Goal: Information Seeking & Learning: Learn about a topic

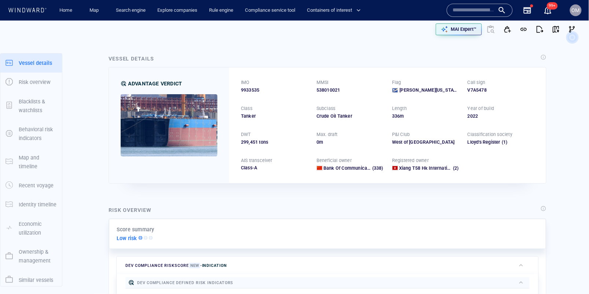
click at [476, 7] on input "text" at bounding box center [474, 10] width 42 height 11
paste input "**********"
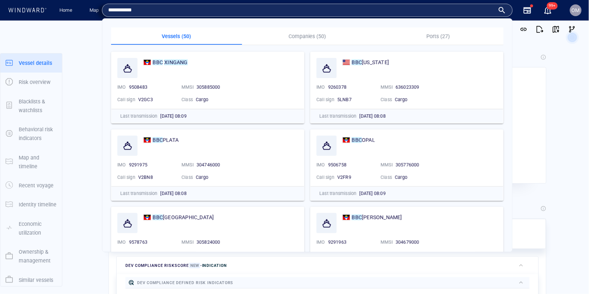
type input "**********"
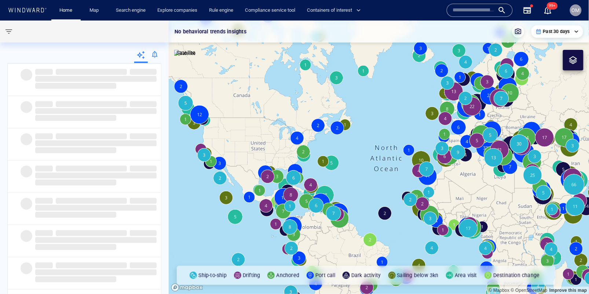
click at [469, 12] on input "text" at bounding box center [474, 10] width 42 height 11
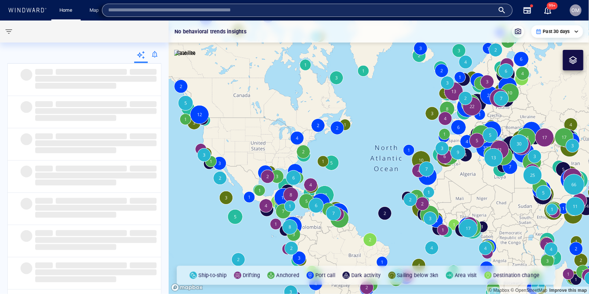
paste input "*******"
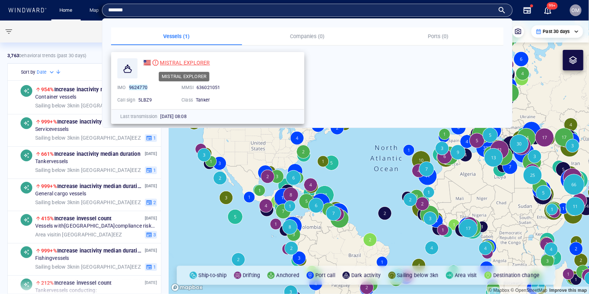
type input "*******"
click at [196, 63] on span "MISTRAL EXPLORER" at bounding box center [185, 63] width 50 height 6
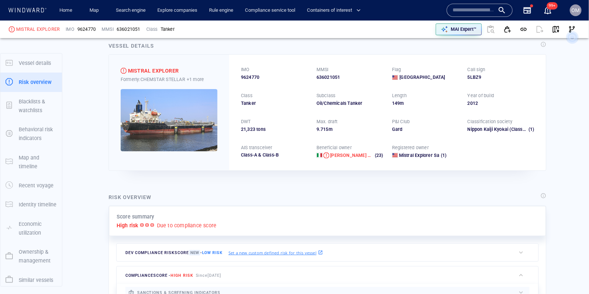
scroll to position [19, 0]
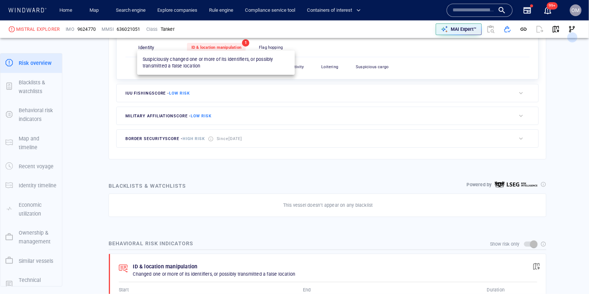
click at [236, 48] on span "ID & location manipulation" at bounding box center [216, 47] width 50 height 5
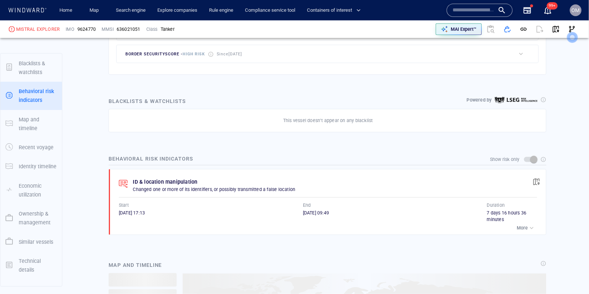
scroll to position [66, 0]
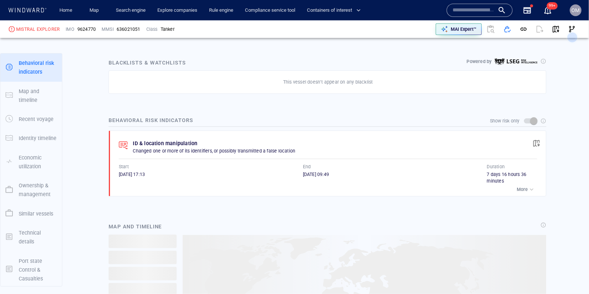
click at [527, 186] on div "More" at bounding box center [526, 189] width 18 height 7
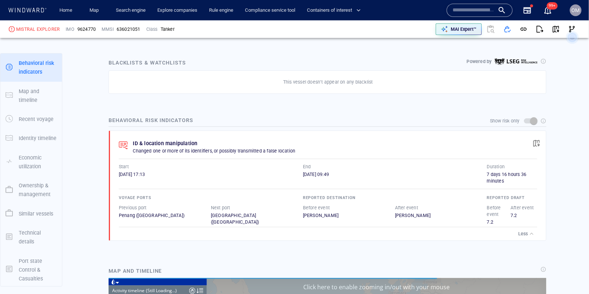
scroll to position [2683, 0]
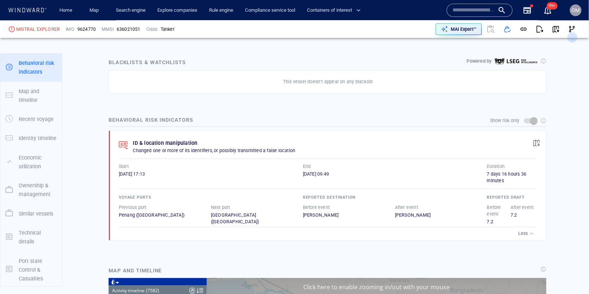
scroll to position [152706, 0]
click at [538, 140] on span "button" at bounding box center [536, 143] width 7 height 7
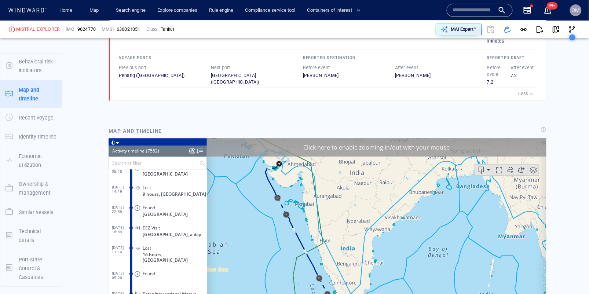
scroll to position [139611, 0]
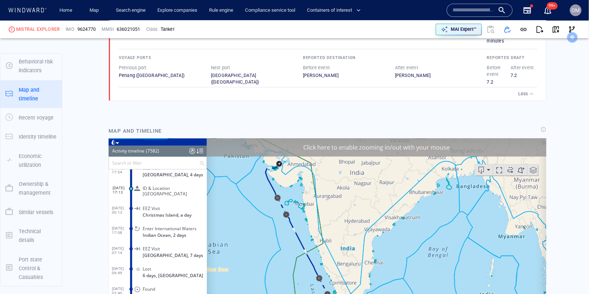
click at [562, 30] on icon at bounding box center [572, 37] width 21 height 21
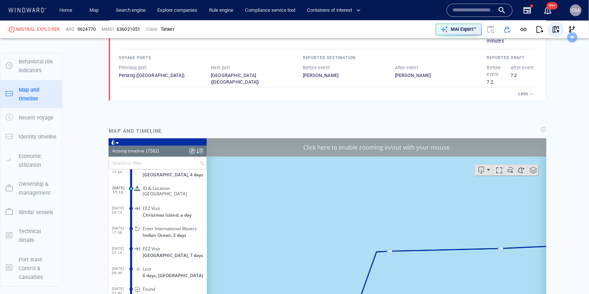
click at [557, 30] on span "button" at bounding box center [555, 29] width 7 height 7
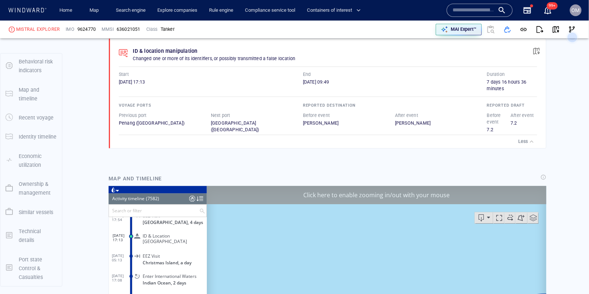
scroll to position [505, 0]
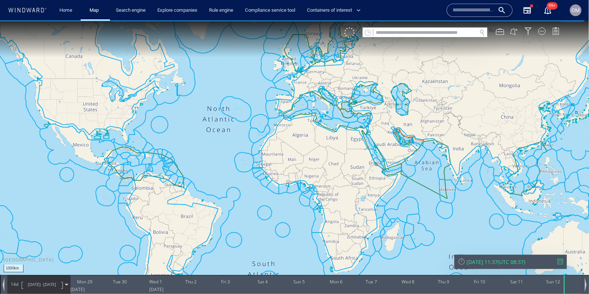
click at [392, 35] on input "text" at bounding box center [425, 32] width 104 height 10
click at [395, 14] on div "Home Map Search engine Explore companies Rule engine Compliance service tool Co…" at bounding box center [248, 10] width 400 height 18
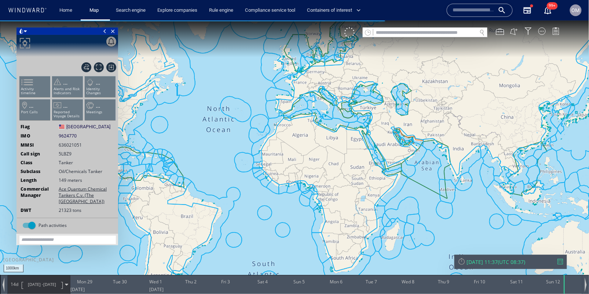
click at [388, 32] on input "text" at bounding box center [425, 32] width 104 height 10
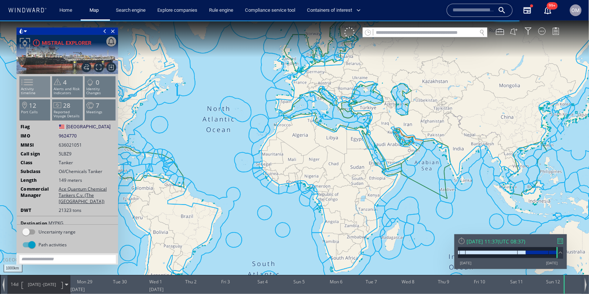
click at [30, 93] on li "Activity timeline" at bounding box center [34, 86] width 31 height 21
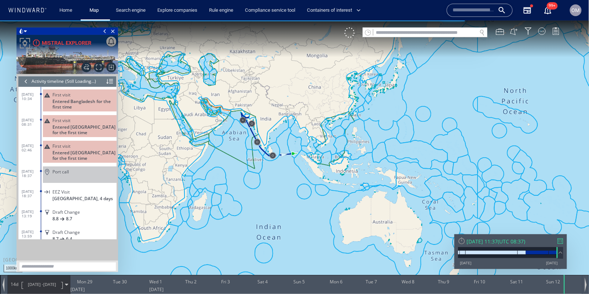
scroll to position [2691, 0]
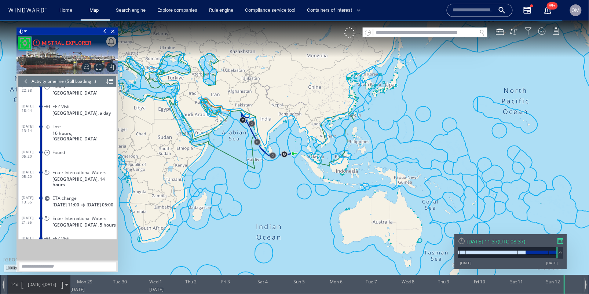
scroll to position [2703, 0]
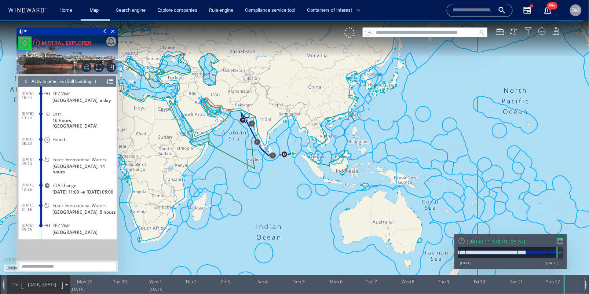
click at [561, 240] on div at bounding box center [560, 240] width 5 height 5
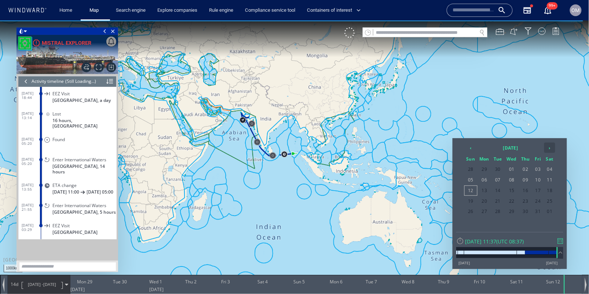
click at [551, 150] on th "›" at bounding box center [549, 147] width 11 height 10
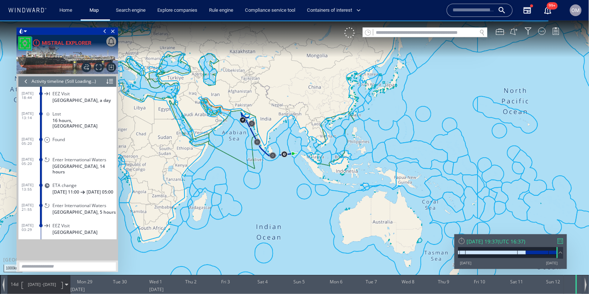
scroll to position [152748, 0]
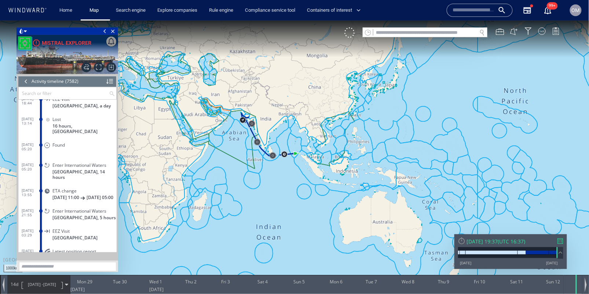
click at [559, 242] on div at bounding box center [560, 240] width 5 height 5
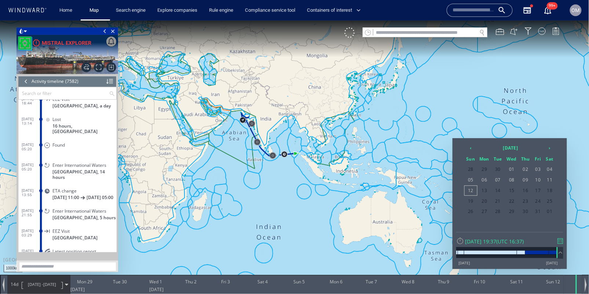
click at [26, 78] on div at bounding box center [26, 81] width 8 height 11
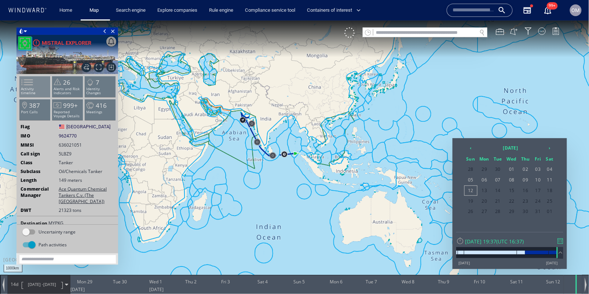
click at [27, 87] on span at bounding box center [22, 82] width 11 height 11
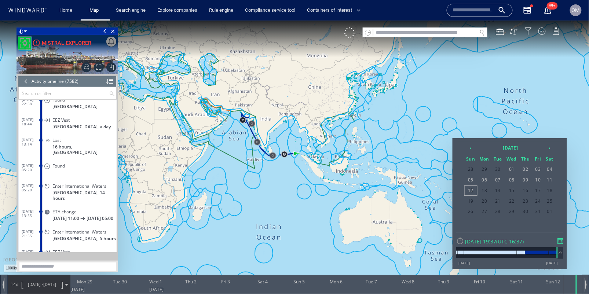
scroll to position [152726, 0]
click at [488, 150] on th "2025 October" at bounding box center [510, 147] width 66 height 10
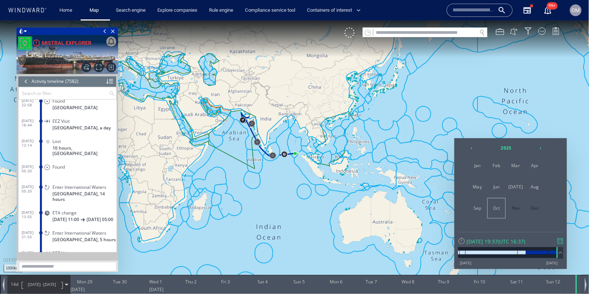
click at [477, 151] on table "‹ 2025 › Jan Feb Mar Apr May Jun Jul Aug Sep Oct Nov Dec" at bounding box center [506, 181] width 82 height 79
click at [472, 151] on th "‹" at bounding box center [471, 147] width 11 height 10
click at [510, 207] on span "Nov" at bounding box center [516, 208] width 18 height 20
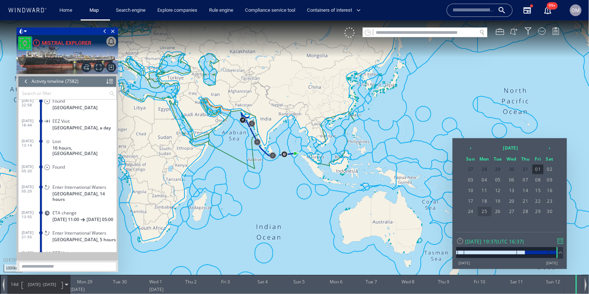
click at [485, 210] on span "25" at bounding box center [485, 211] width 14 height 10
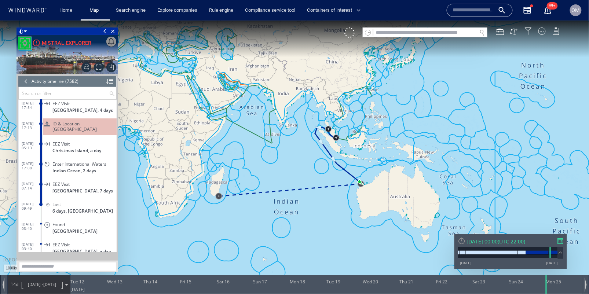
scroll to position [139610, 0]
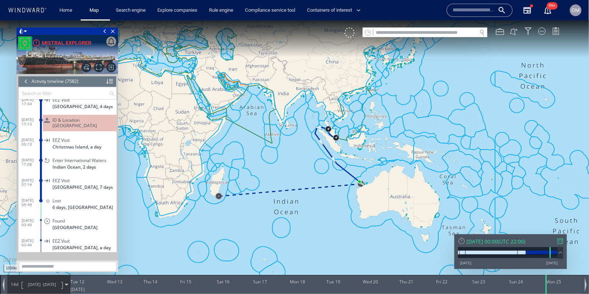
click at [73, 204] on span "6 days, Australia" at bounding box center [82, 206] width 60 height 5
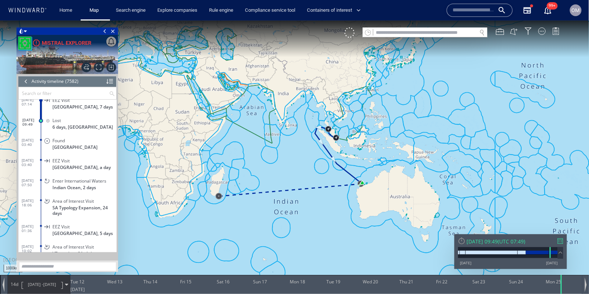
scroll to position [139678, 0]
click at [70, 145] on span "Madagascar" at bounding box center [74, 147] width 45 height 5
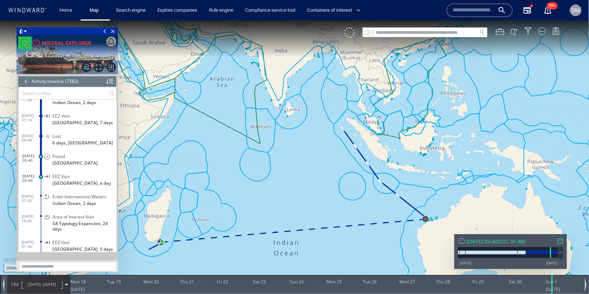
drag, startPoint x: 183, startPoint y: 254, endPoint x: 223, endPoint y: 232, distance: 45.7
click at [223, 232] on canvas "Map" at bounding box center [294, 153] width 589 height 266
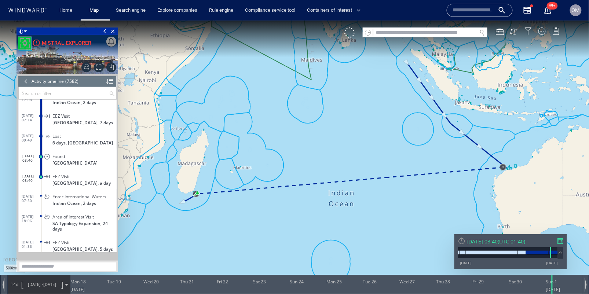
drag, startPoint x: 363, startPoint y: 202, endPoint x: 331, endPoint y: 201, distance: 32.3
click at [331, 201] on canvas "Map" at bounding box center [294, 153] width 589 height 266
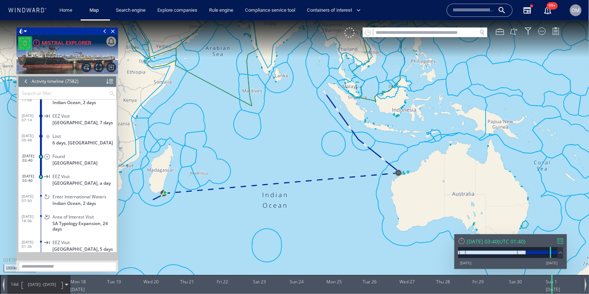
drag, startPoint x: 172, startPoint y: 203, endPoint x: 202, endPoint y: 213, distance: 31.5
click at [202, 213] on canvas "Map" at bounding box center [294, 153] width 589 height 266
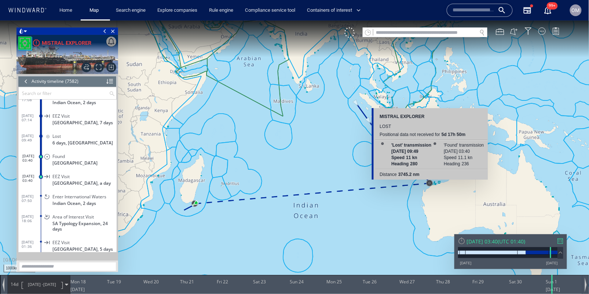
click at [432, 185] on canvas "Map" at bounding box center [294, 153] width 589 height 266
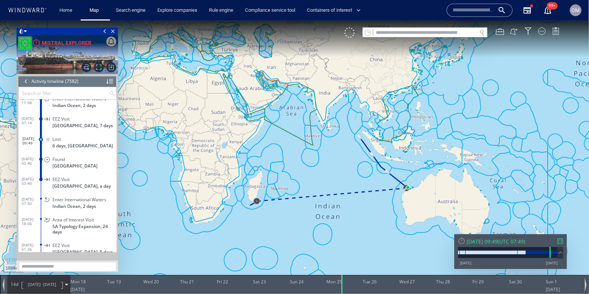
scroll to position [139660, 0]
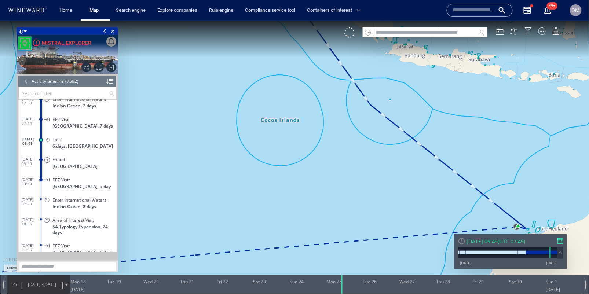
drag, startPoint x: 398, startPoint y: 170, endPoint x: 322, endPoint y: 182, distance: 77.2
click at [322, 182] on canvas "Map" at bounding box center [294, 153] width 589 height 266
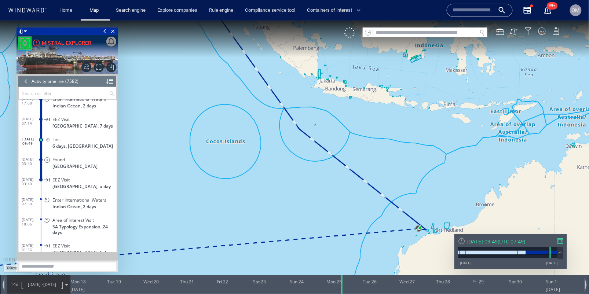
scroll to position [139584, 0]
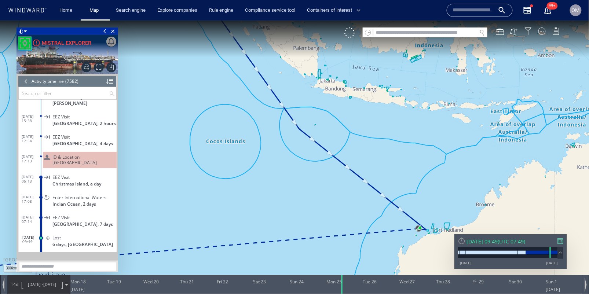
click at [78, 155] on span "ID & Location Tampering" at bounding box center [82, 159] width 61 height 11
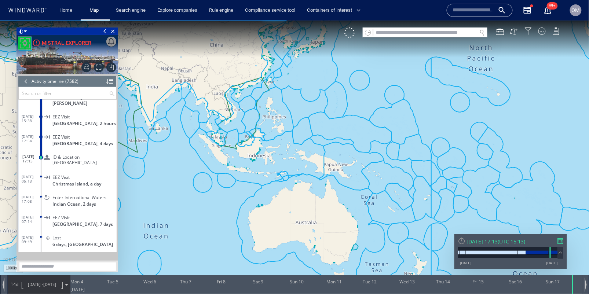
drag, startPoint x: 194, startPoint y: 197, endPoint x: 230, endPoint y: 163, distance: 49.5
click at [230, 163] on canvas "Map" at bounding box center [294, 153] width 589 height 266
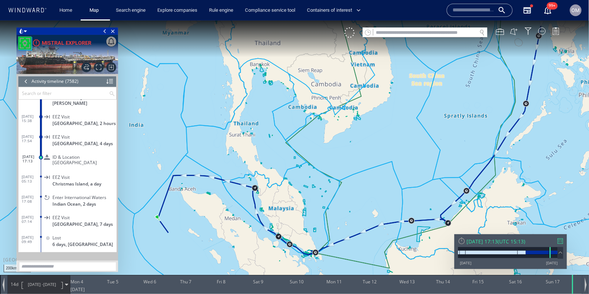
click at [18, 283] on span "14d" at bounding box center [15, 284] width 10 height 6
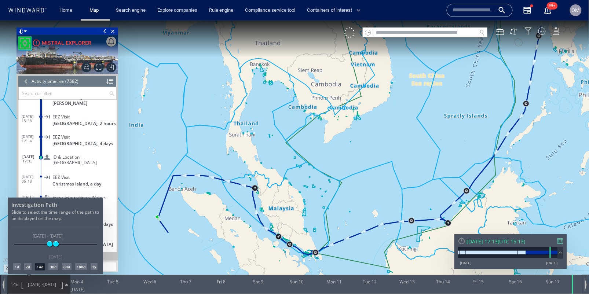
click at [28, 267] on div "7d" at bounding box center [27, 266] width 7 height 7
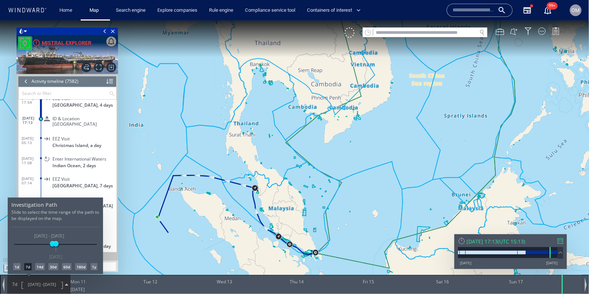
click at [87, 119] on div at bounding box center [294, 157] width 589 height 274
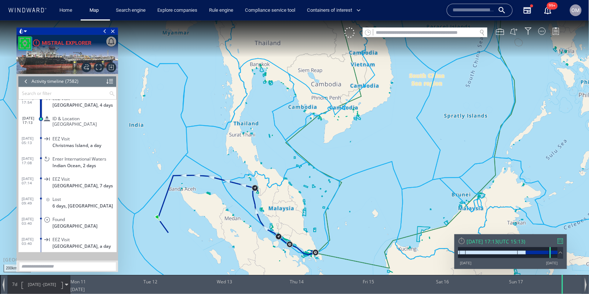
click at [70, 196] on div "Lost" at bounding box center [82, 198] width 61 height 5
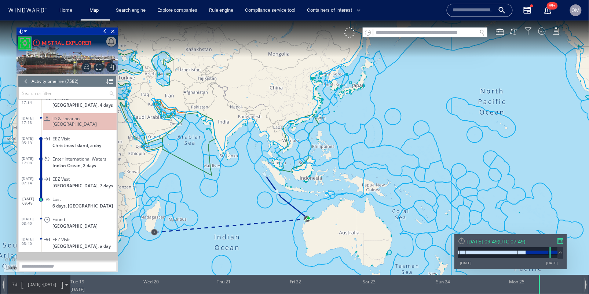
drag, startPoint x: 151, startPoint y: 245, endPoint x: 203, endPoint y: 245, distance: 52.8
click at [203, 245] on canvas "Map" at bounding box center [294, 153] width 589 height 266
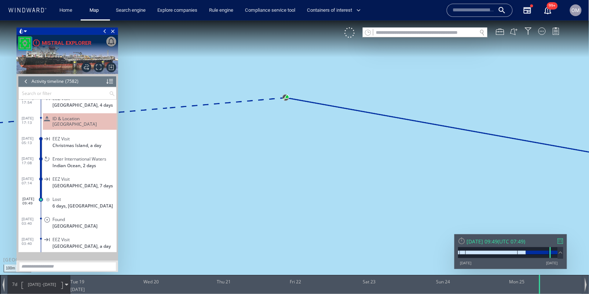
click at [283, 79] on canvas "Map" at bounding box center [294, 153] width 589 height 266
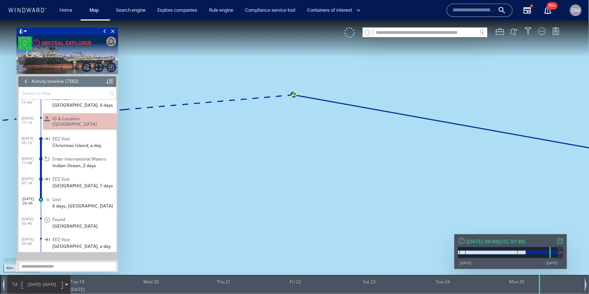
click at [23, 285] on span "18/11/24 - 25/11/24" at bounding box center [41, 284] width 37 height 18
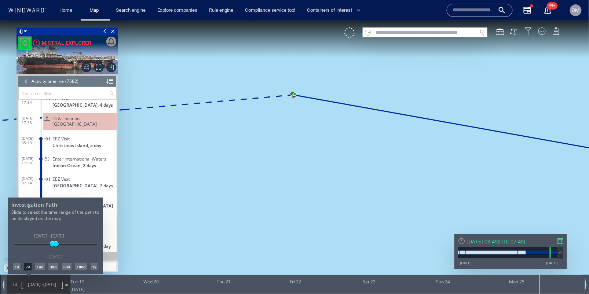
click at [18, 267] on div "1d" at bounding box center [16, 266] width 7 height 7
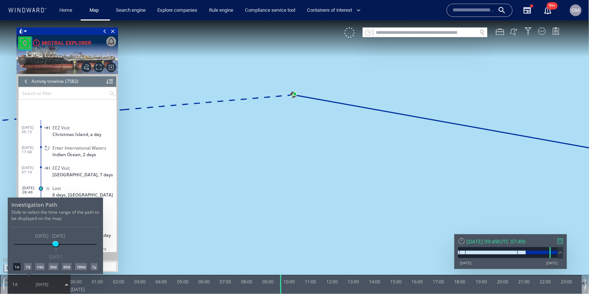
scroll to position [139692, 0]
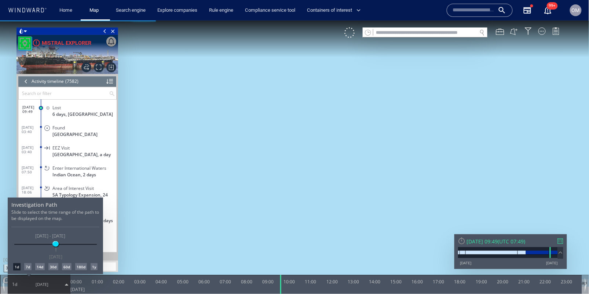
click at [292, 191] on div at bounding box center [294, 157] width 589 height 274
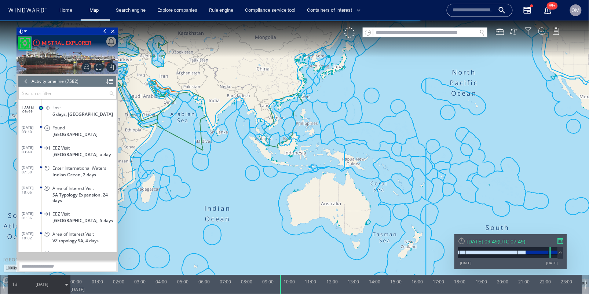
drag, startPoint x: 292, startPoint y: 191, endPoint x: 371, endPoint y: 140, distance: 93.7
click at [371, 140] on canvas "Map" at bounding box center [294, 153] width 589 height 266
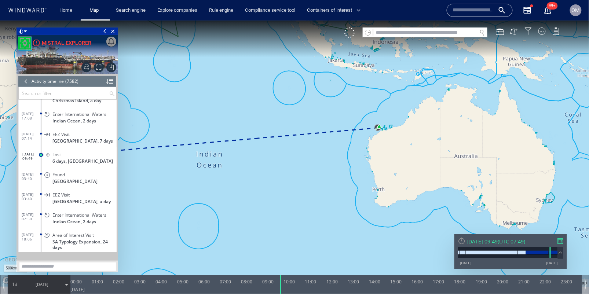
scroll to position [139632, 0]
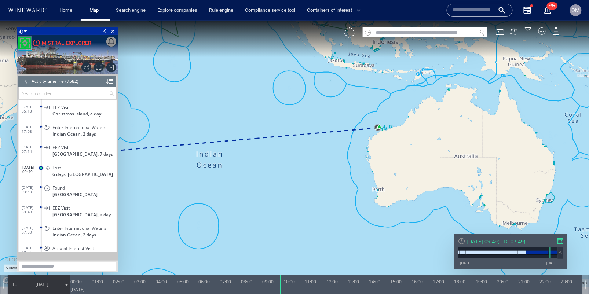
drag, startPoint x: 205, startPoint y: 156, endPoint x: 248, endPoint y: 156, distance: 42.9
click at [248, 156] on canvas "Map" at bounding box center [294, 153] width 589 height 266
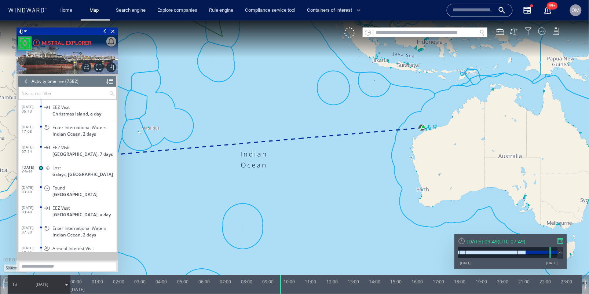
drag, startPoint x: 248, startPoint y: 156, endPoint x: 300, endPoint y: 156, distance: 52.1
click at [300, 156] on canvas "Map" at bounding box center [294, 153] width 589 height 266
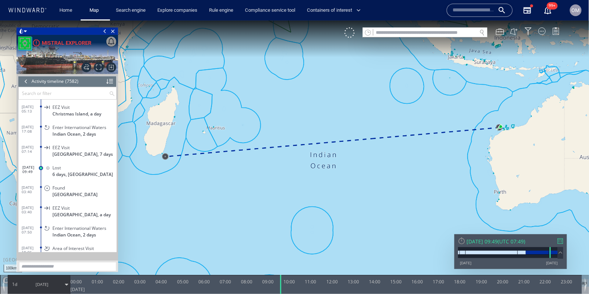
drag, startPoint x: 498, startPoint y: 133, endPoint x: 483, endPoint y: 153, distance: 24.1
click at [483, 153] on canvas "Map" at bounding box center [294, 153] width 589 height 266
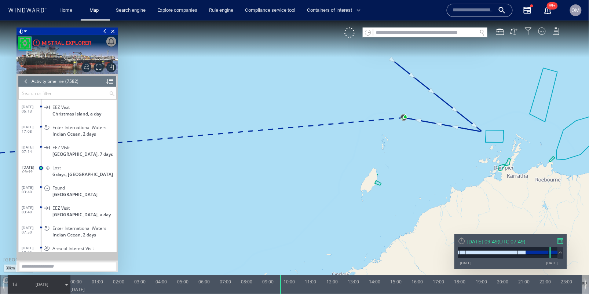
drag, startPoint x: 465, startPoint y: 146, endPoint x: 448, endPoint y: 162, distance: 23.3
click at [448, 162] on canvas "Map" at bounding box center [294, 153] width 589 height 266
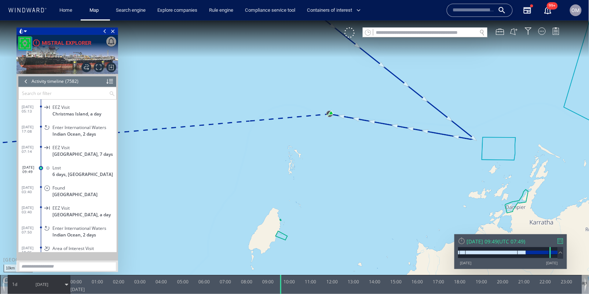
drag, startPoint x: 448, startPoint y: 162, endPoint x: 447, endPoint y: 186, distance: 24.2
click at [447, 186] on canvas "Map" at bounding box center [294, 153] width 589 height 266
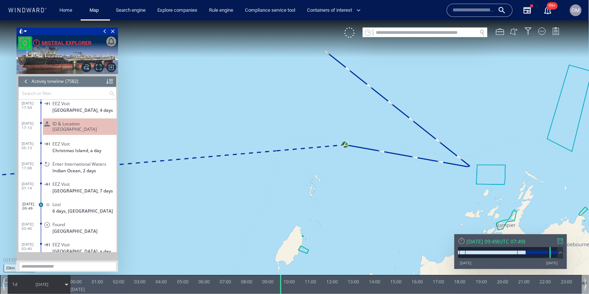
scroll to position [139606, 0]
click at [66, 162] on span "Enter International Waters" at bounding box center [79, 163] width 54 height 5
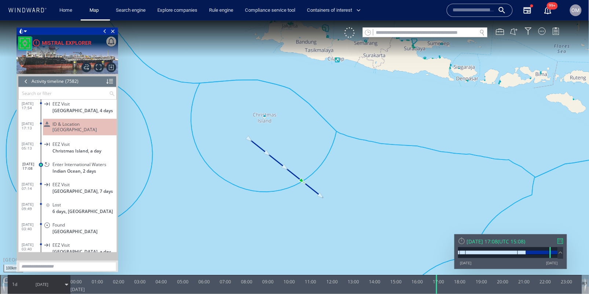
click at [69, 141] on div "EEZ Visit" at bounding box center [82, 143] width 61 height 5
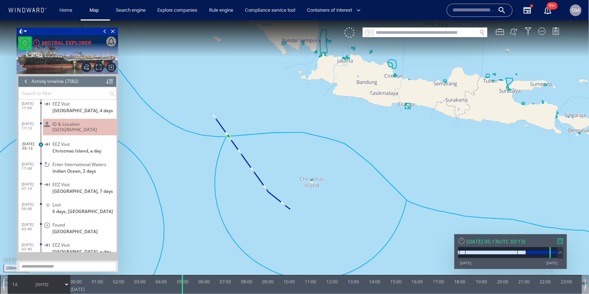
click at [56, 126] on div "ID & Location Tampering" at bounding box center [80, 126] width 74 height 16
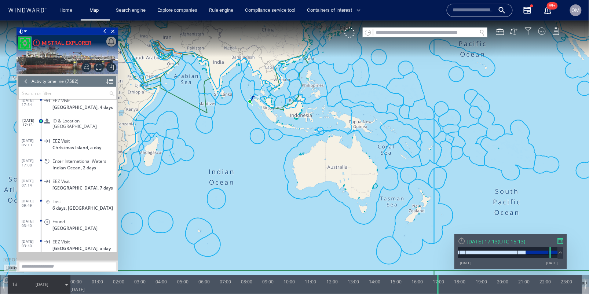
scroll to position [139616, 0]
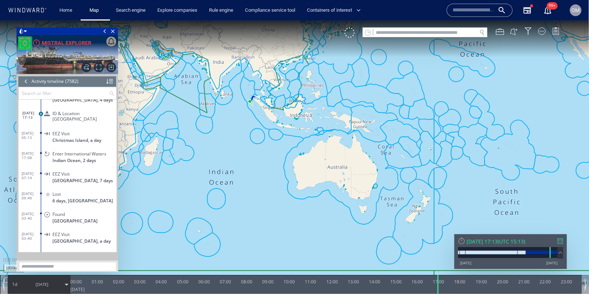
click at [69, 191] on div "Lost" at bounding box center [82, 193] width 61 height 5
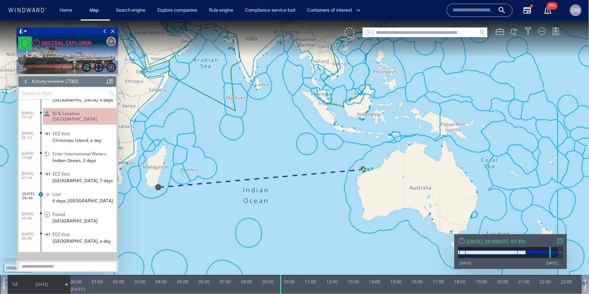
drag, startPoint x: 145, startPoint y: 195, endPoint x: 217, endPoint y: 195, distance: 72.2
click at [217, 195] on canvas "Map" at bounding box center [294, 153] width 589 height 266
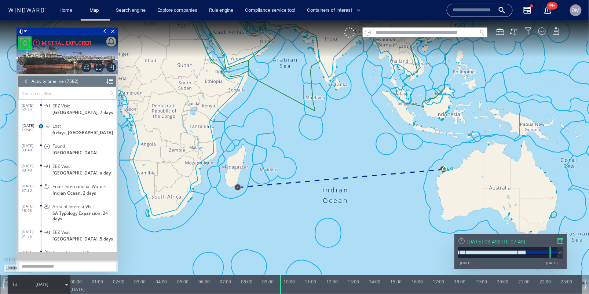
scroll to position [139673, 0]
click at [485, 6] on input "text" at bounding box center [474, 10] width 42 height 11
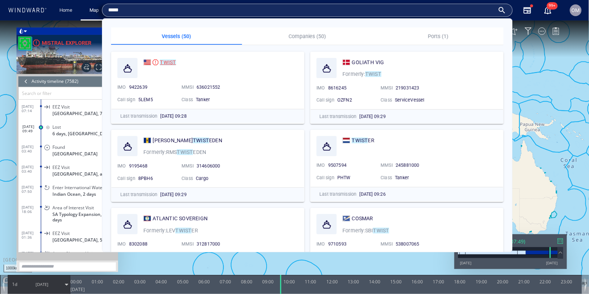
type input "*****"
click at [168, 61] on mark "TWIST" at bounding box center [168, 62] width 16 height 6
click at [175, 60] on canvas "Map" at bounding box center [294, 153] width 589 height 266
click at [164, 62] on canvas "Map" at bounding box center [294, 153] width 589 height 266
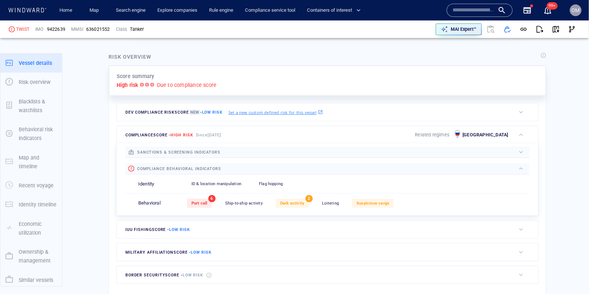
scroll to position [19, 0]
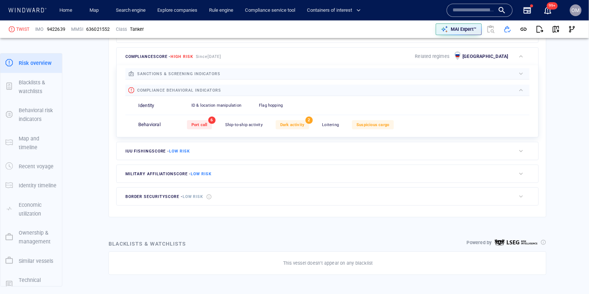
click at [242, 124] on span "Ship-to-ship activity" at bounding box center [243, 124] width 37 height 5
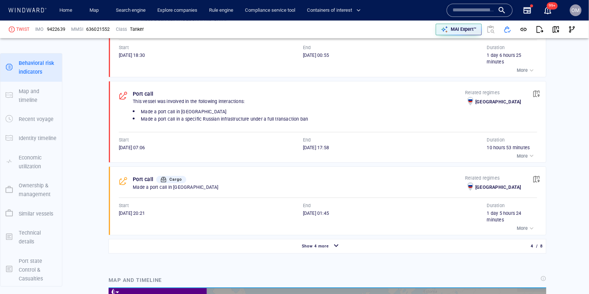
scroll to position [643, 0]
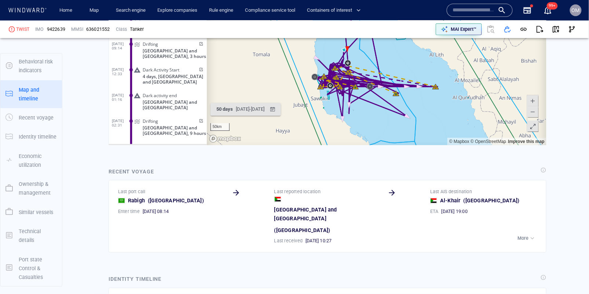
scroll to position [825, 0]
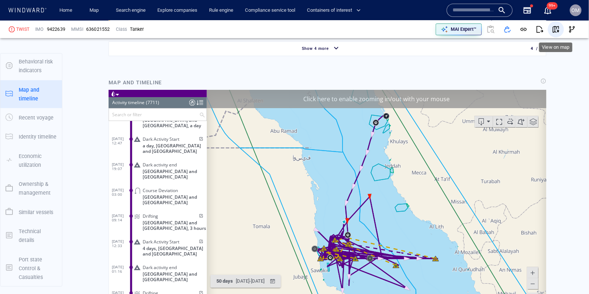
click at [555, 27] on span "button" at bounding box center [555, 29] width 7 height 7
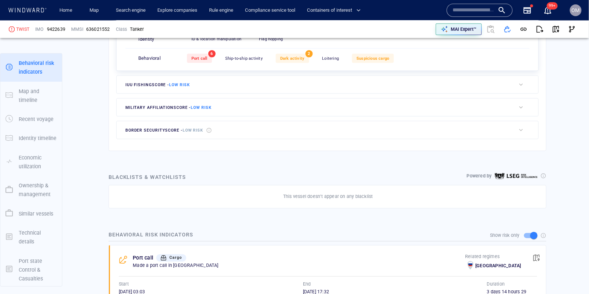
scroll to position [19, 0]
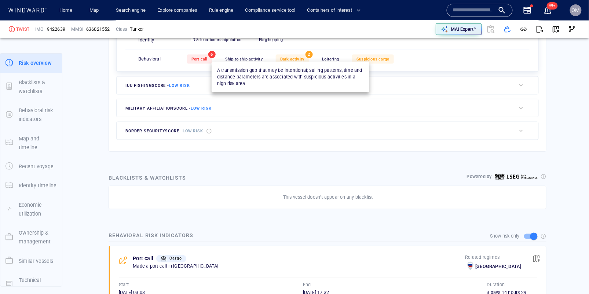
click at [290, 59] on span "Dark activity" at bounding box center [292, 59] width 25 height 5
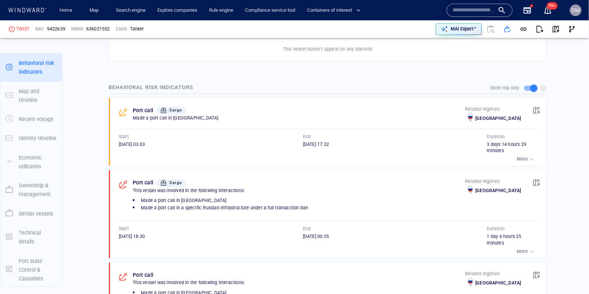
scroll to position [622, 0]
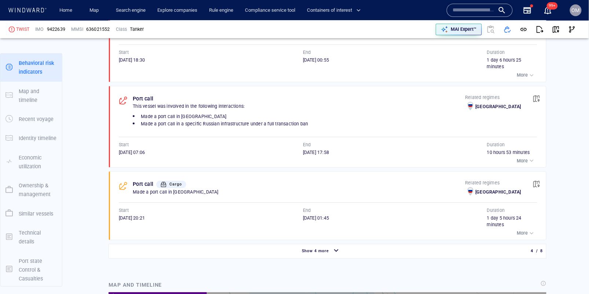
click at [310, 253] on div "Show 4 more 4 / 8" at bounding box center [327, 251] width 431 height 14
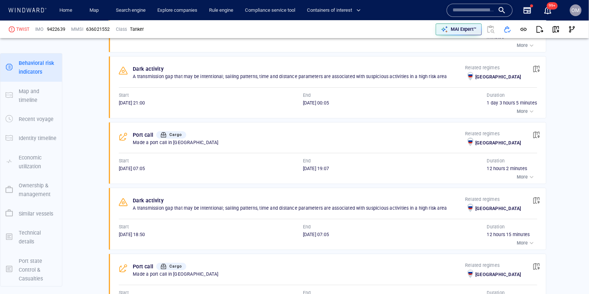
scroll to position [795, 0]
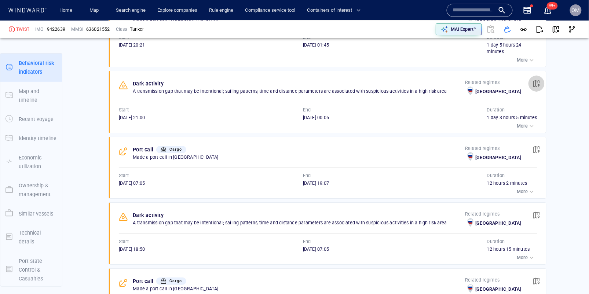
click at [537, 80] on span "button" at bounding box center [536, 83] width 7 height 7
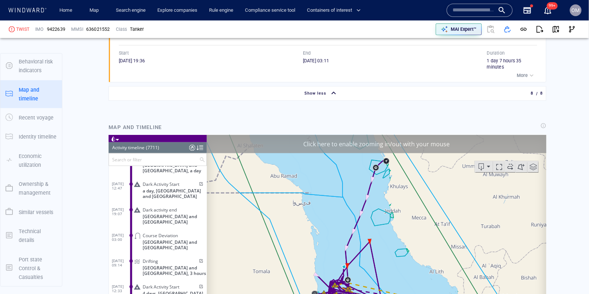
scroll to position [132775, 0]
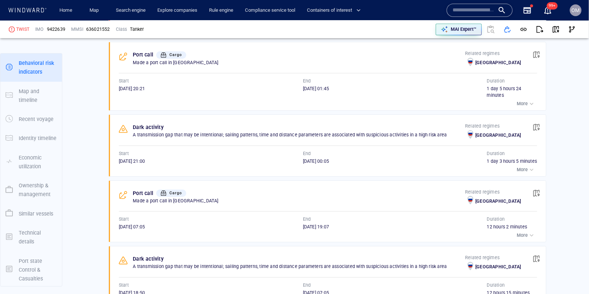
scroll to position [759, 0]
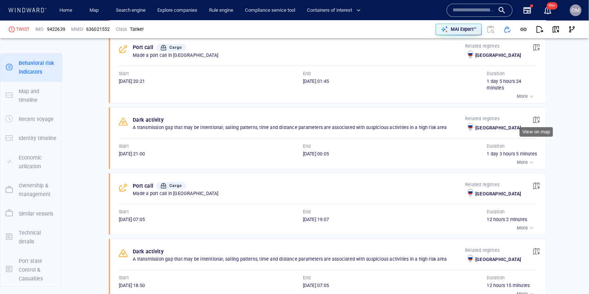
click at [540, 116] on span "button" at bounding box center [536, 119] width 7 height 7
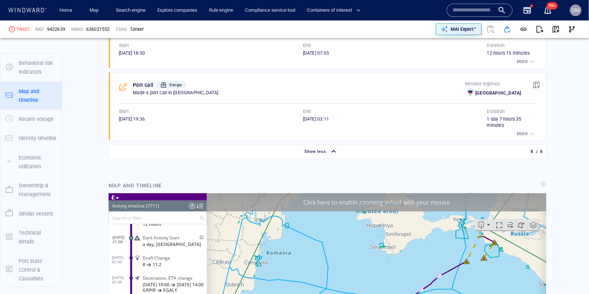
scroll to position [68, 0]
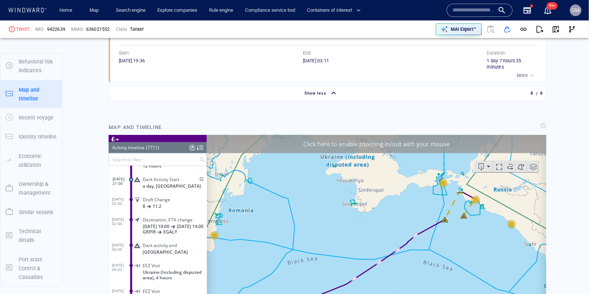
click at [198, 177] on span at bounding box center [200, 179] width 6 height 4
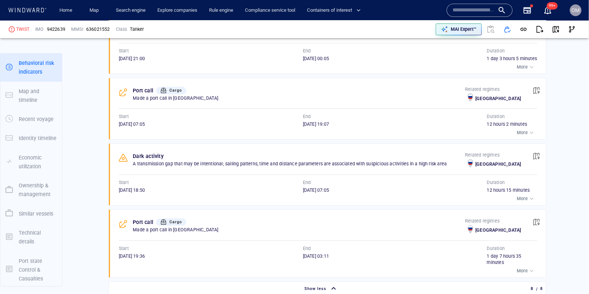
scroll to position [840, 0]
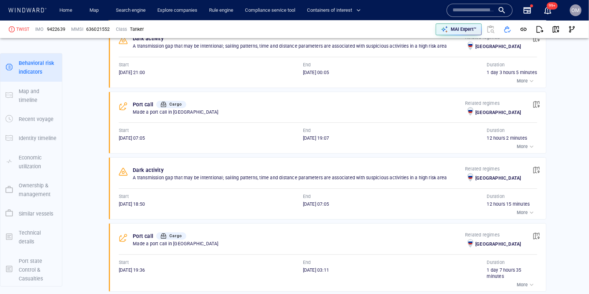
click at [541, 170] on button "button" at bounding box center [536, 170] width 16 height 16
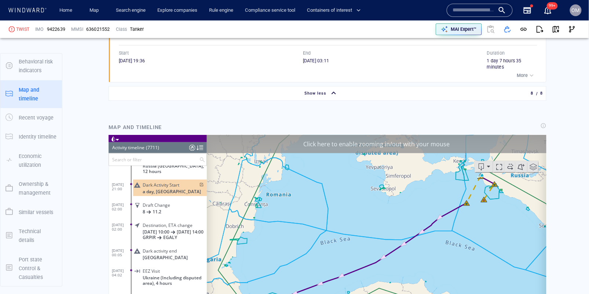
scroll to position [132694, 0]
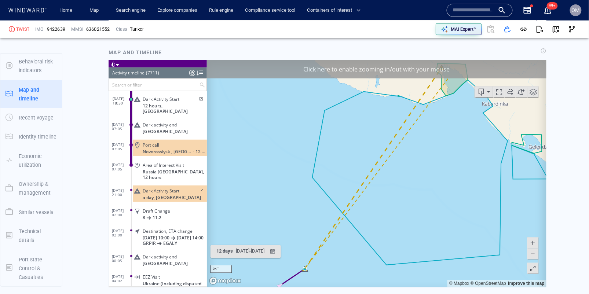
scroll to position [1126, 0]
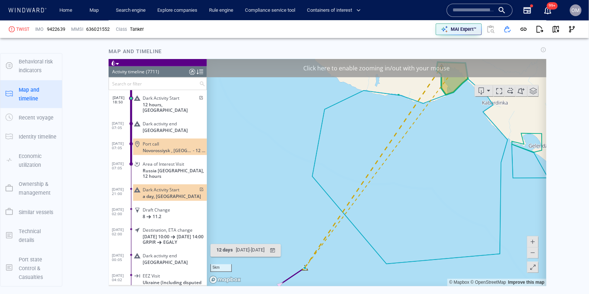
click at [533, 255] on span at bounding box center [532, 252] width 7 height 11
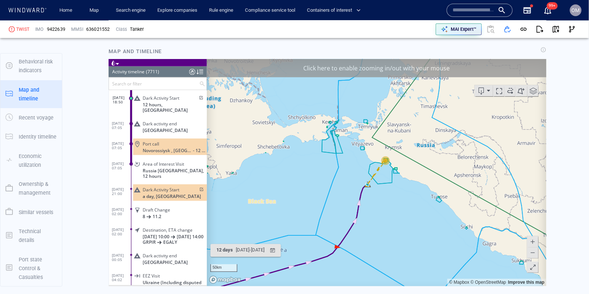
click at [534, 240] on span at bounding box center [532, 241] width 7 height 11
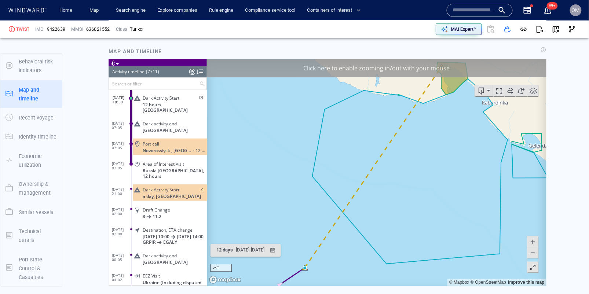
drag, startPoint x: 426, startPoint y: 241, endPoint x: 443, endPoint y: 222, distance: 25.0
click at [443, 222] on canvas "Map" at bounding box center [376, 172] width 340 height 227
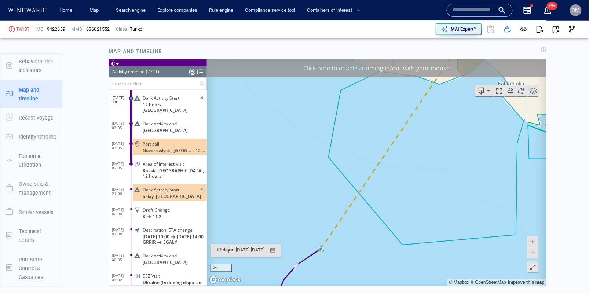
click at [534, 252] on span at bounding box center [532, 252] width 7 height 11
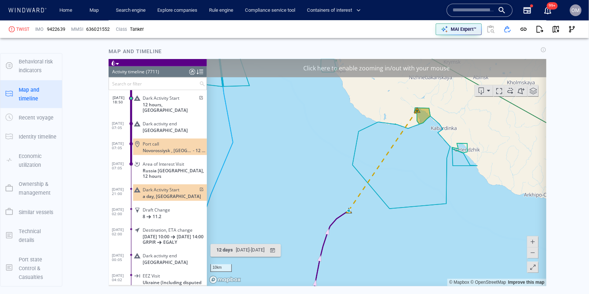
click at [534, 252] on span at bounding box center [532, 252] width 7 height 11
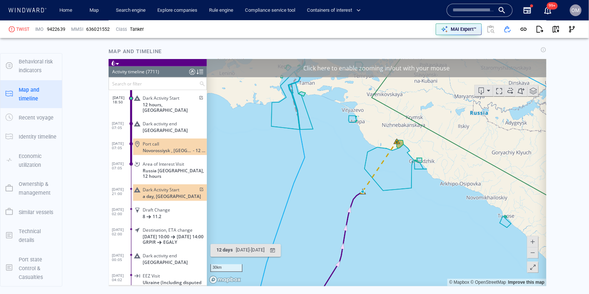
click at [534, 252] on span at bounding box center [532, 252] width 7 height 11
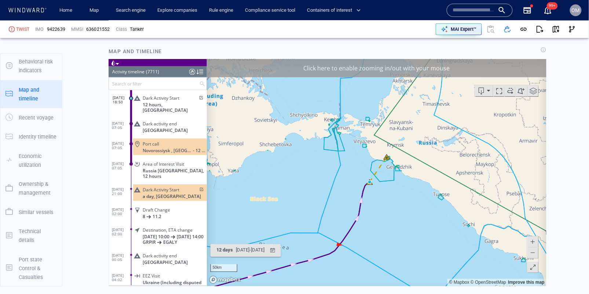
click at [534, 252] on span at bounding box center [532, 252] width 7 height 11
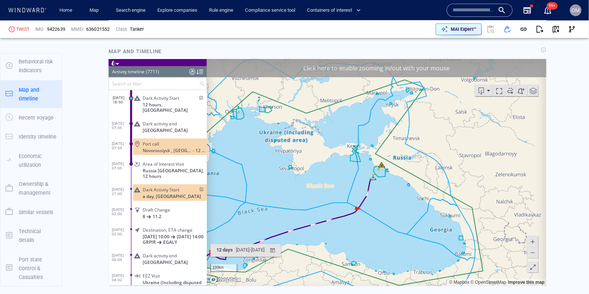
click at [530, 240] on span at bounding box center [532, 241] width 7 height 11
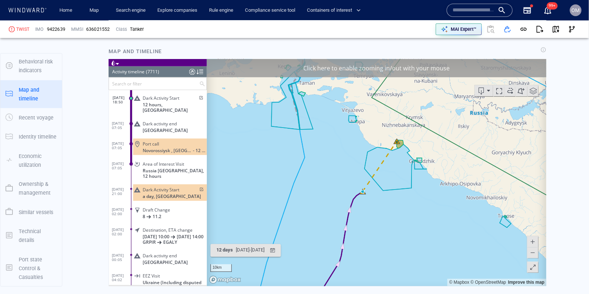
click at [530, 240] on span at bounding box center [532, 241] width 7 height 11
drag, startPoint x: 414, startPoint y: 227, endPoint x: 445, endPoint y: 206, distance: 37.4
click at [445, 206] on canvas "Map" at bounding box center [376, 172] width 340 height 227
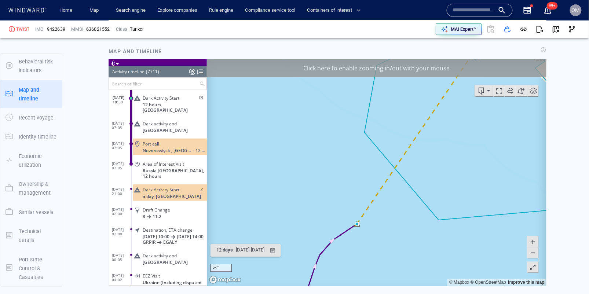
drag, startPoint x: 451, startPoint y: 135, endPoint x: 442, endPoint y: 195, distance: 60.1
click at [442, 195] on canvas "Map" at bounding box center [376, 172] width 340 height 227
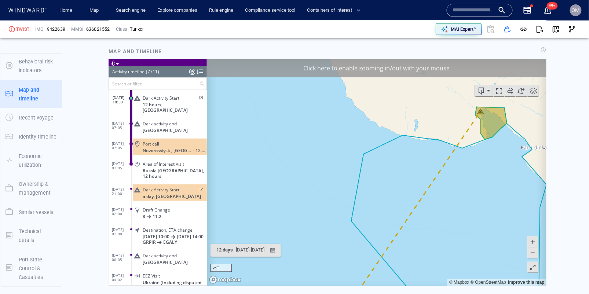
click at [531, 253] on span at bounding box center [532, 252] width 7 height 11
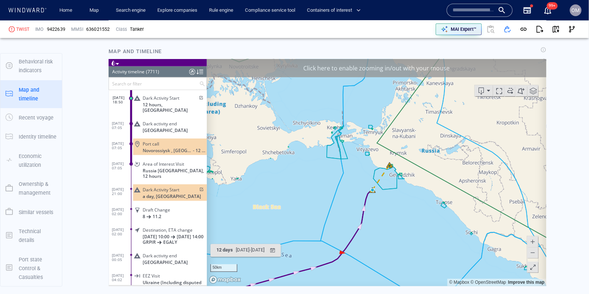
click at [535, 239] on span at bounding box center [532, 241] width 7 height 11
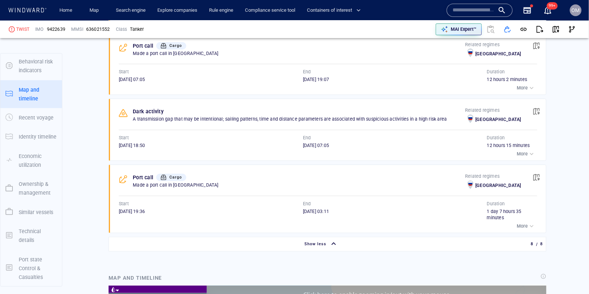
scroll to position [66, 0]
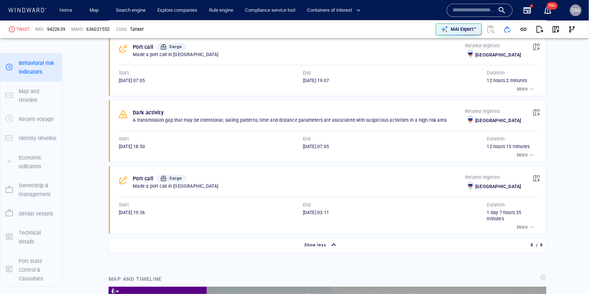
click at [537, 109] on span "button" at bounding box center [536, 112] width 7 height 7
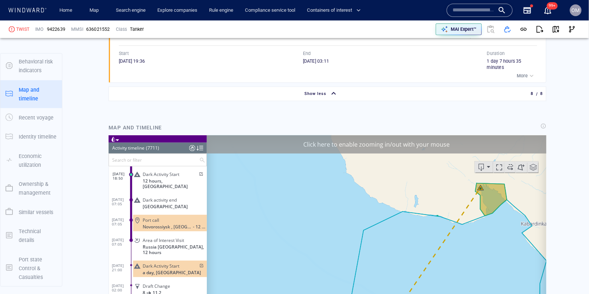
scroll to position [1050, 0]
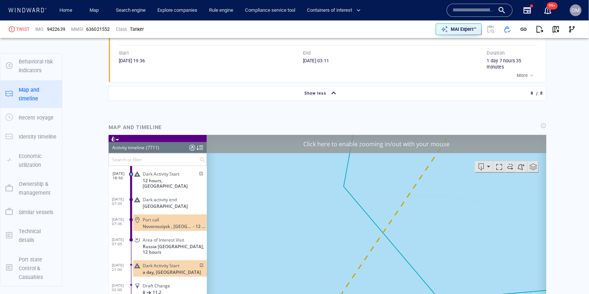
click at [199, 173] on span at bounding box center [200, 173] width 6 height 4
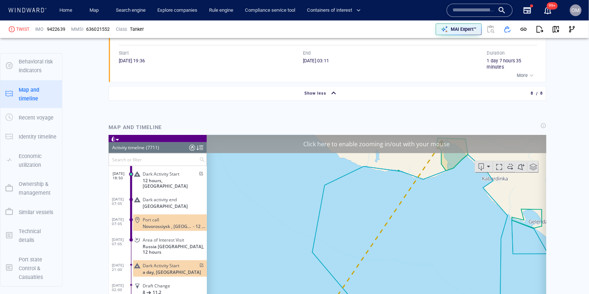
click at [465, 14] on input "text" at bounding box center [474, 10] width 42 height 11
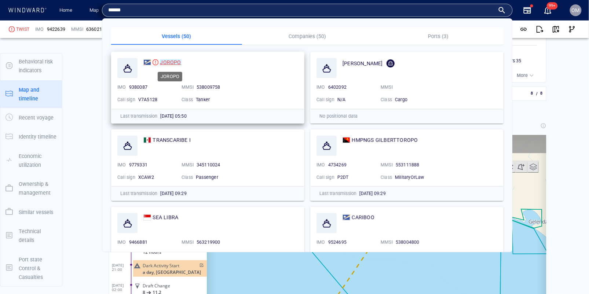
type input "******"
click at [171, 63] on mark "JOROPO" at bounding box center [170, 62] width 21 height 6
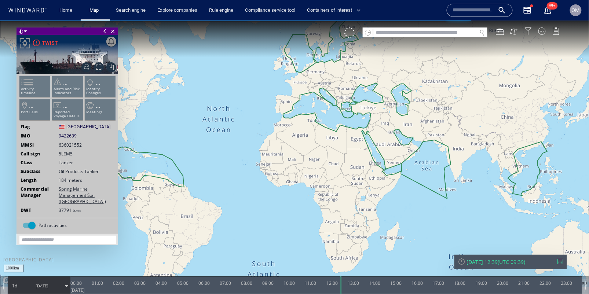
click at [561, 258] on div "[DATE] 12:39 ( UTC 09:39 )" at bounding box center [510, 261] width 113 height 14
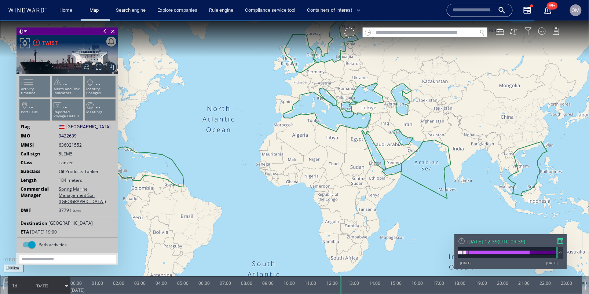
click at [561, 259] on div "[DATE] [DATE]" at bounding box center [510, 256] width 105 height 18
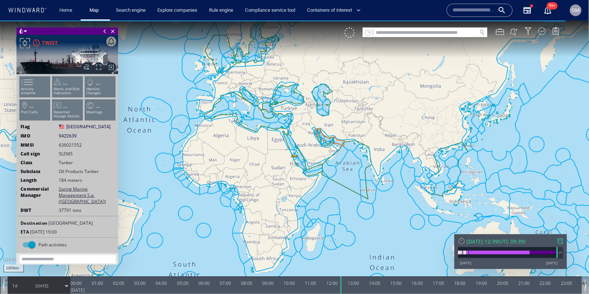
click at [562, 241] on div at bounding box center [560, 240] width 5 height 5
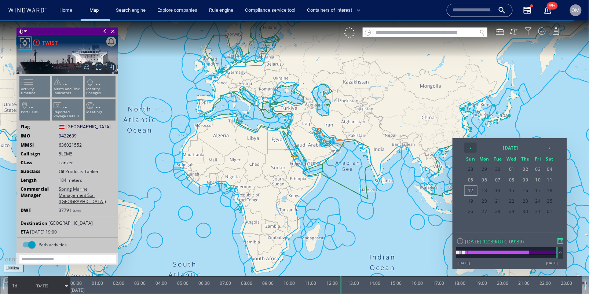
click at [474, 149] on th "‹" at bounding box center [470, 147] width 12 height 10
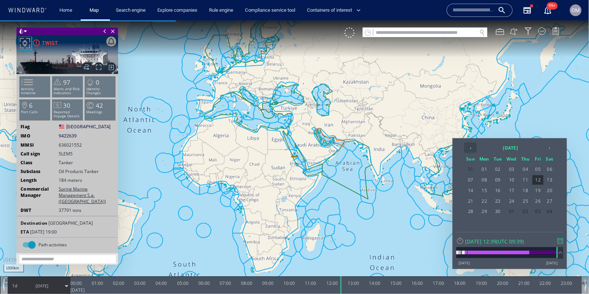
click at [474, 148] on th "‹" at bounding box center [470, 147] width 12 height 10
click at [549, 148] on th "›" at bounding box center [549, 147] width 11 height 10
click at [487, 210] on span "25" at bounding box center [485, 211] width 14 height 10
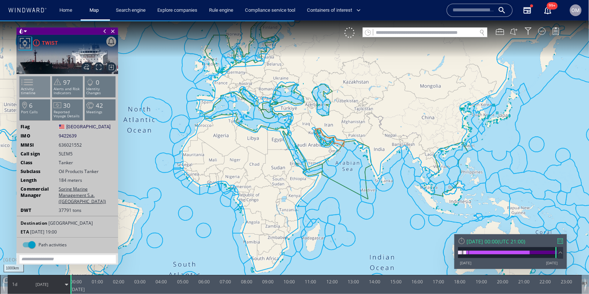
click at [28, 85] on span at bounding box center [22, 82] width 11 height 11
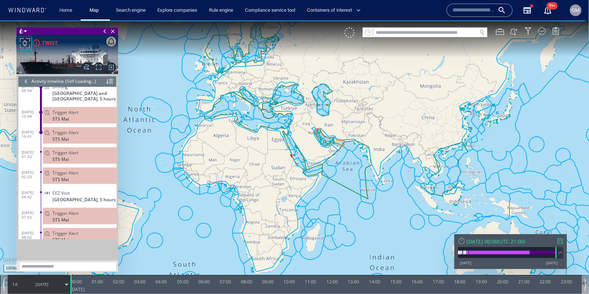
scroll to position [5484, 0]
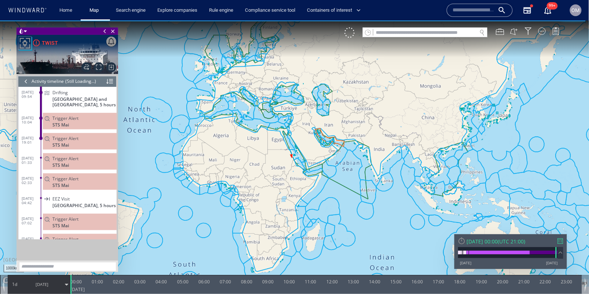
click at [81, 115] on div "Trigger Alert" at bounding box center [82, 117] width 61 height 5
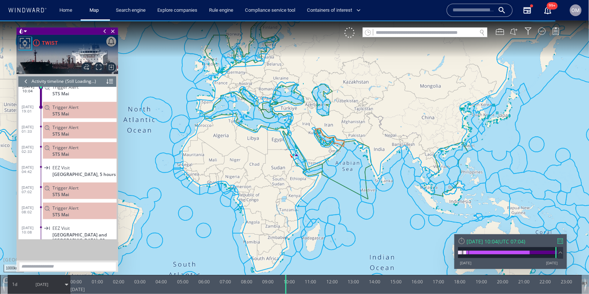
scroll to position [5523, 0]
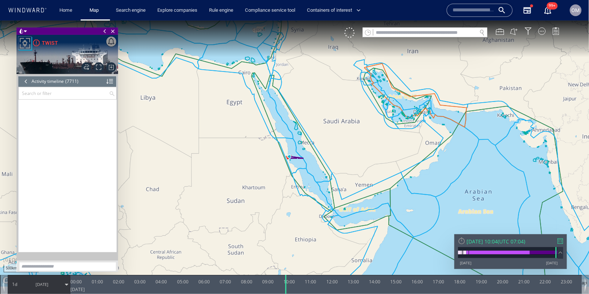
scroll to position [155350, 0]
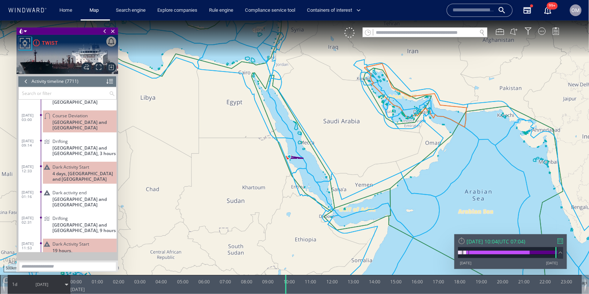
click at [561, 241] on div at bounding box center [560, 240] width 5 height 5
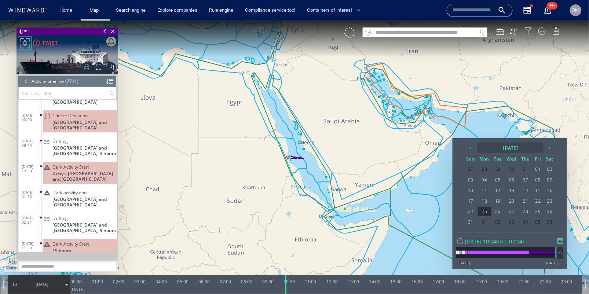
click at [504, 147] on th "[DATE]" at bounding box center [510, 147] width 66 height 10
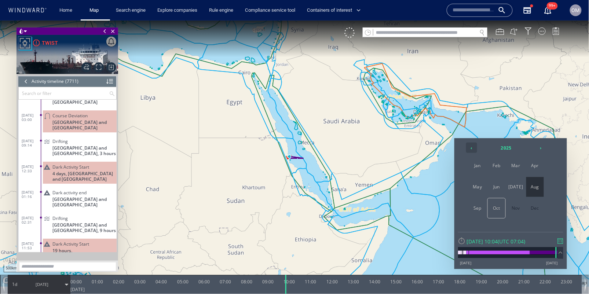
click at [468, 146] on th "‹" at bounding box center [471, 147] width 11 height 10
click at [531, 206] on span "Dec" at bounding box center [535, 208] width 18 height 20
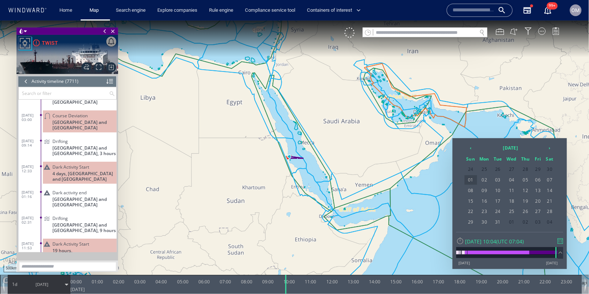
click at [472, 176] on span "01" at bounding box center [471, 180] width 12 height 10
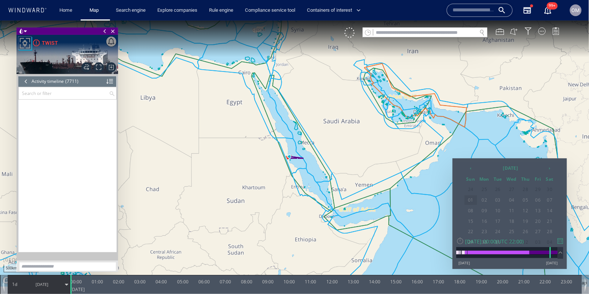
scroll to position [132714, 0]
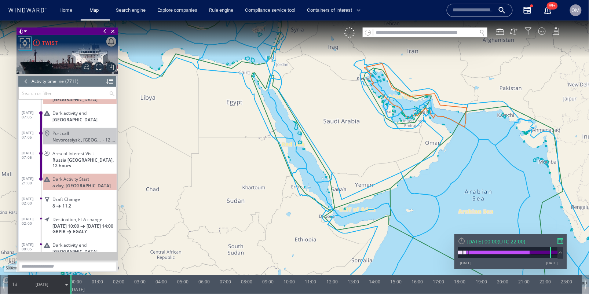
click at [77, 176] on span "Dark Activity Start" at bounding box center [70, 178] width 37 height 5
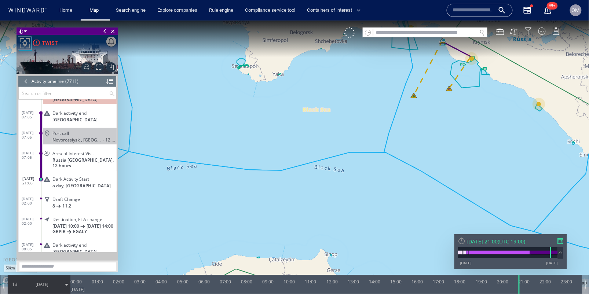
drag, startPoint x: 456, startPoint y: 91, endPoint x: 450, endPoint y: 167, distance: 75.8
click at [450, 167] on canvas "Map" at bounding box center [294, 153] width 589 height 266
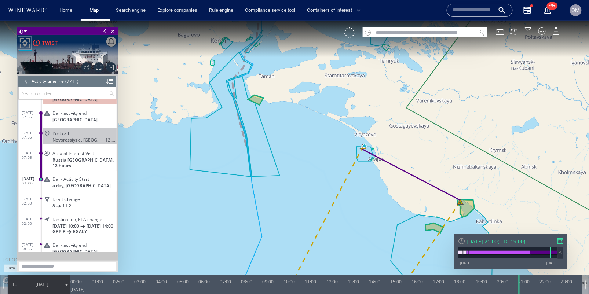
drag, startPoint x: 446, startPoint y: 187, endPoint x: 421, endPoint y: 162, distance: 35.5
click at [421, 162] on canvas "Map" at bounding box center [294, 153] width 589 height 266
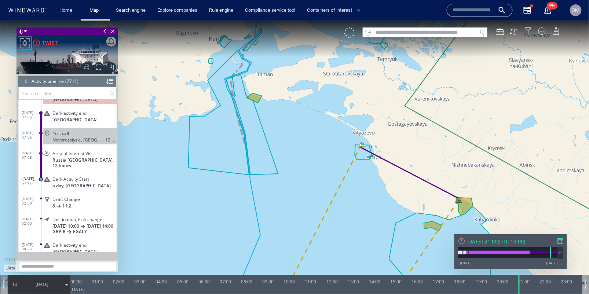
click at [565, 239] on div "Sun 01/12/2024 21:00 ( UTC 19:00 ) 07/01/13 12/10/25" at bounding box center [510, 251] width 113 height 35
click at [560, 239] on div at bounding box center [560, 240] width 5 height 5
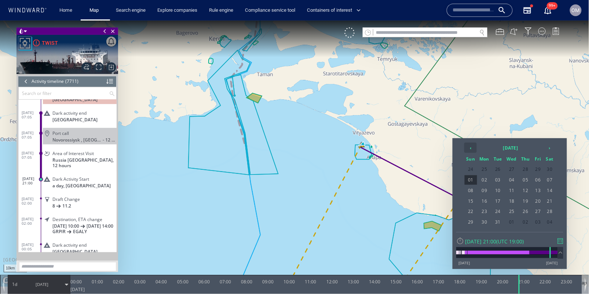
click at [473, 148] on th "‹" at bounding box center [470, 147] width 12 height 10
click at [550, 210] on span "30" at bounding box center [549, 211] width 11 height 10
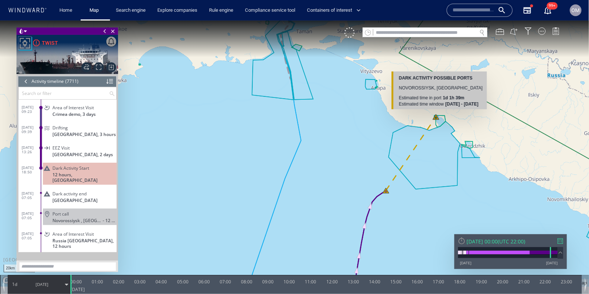
drag, startPoint x: 358, startPoint y: 194, endPoint x: 358, endPoint y: 126, distance: 68.6
click at [358, 126] on canvas "Map" at bounding box center [294, 153] width 589 height 266
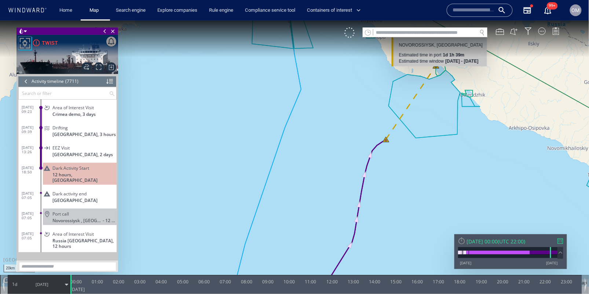
click at [73, 169] on span "Dark Activity Start" at bounding box center [70, 167] width 37 height 5
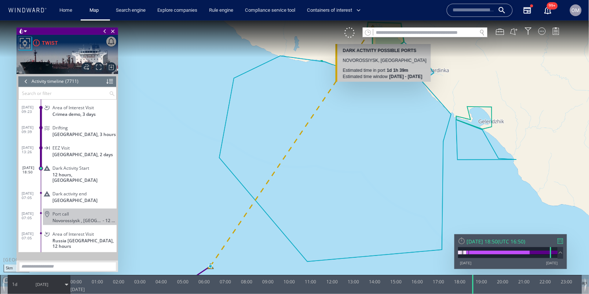
click at [85, 191] on span "Dark activity end" at bounding box center [69, 193] width 34 height 5
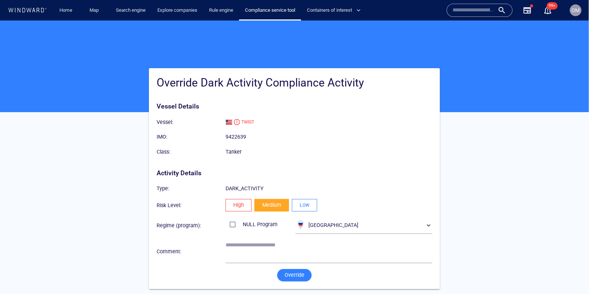
click at [307, 204] on span "Low" at bounding box center [305, 204] width 10 height 9
click at [300, 272] on span "Override" at bounding box center [295, 274] width 20 height 9
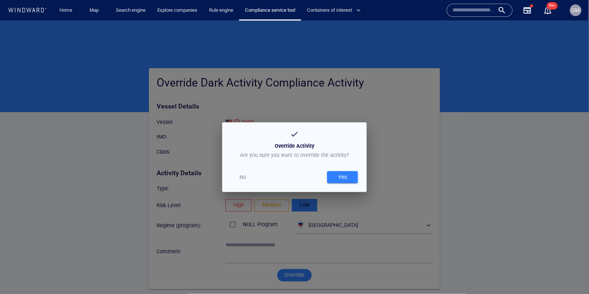
click at [342, 181] on div "Yes" at bounding box center [343, 177] width 12 height 12
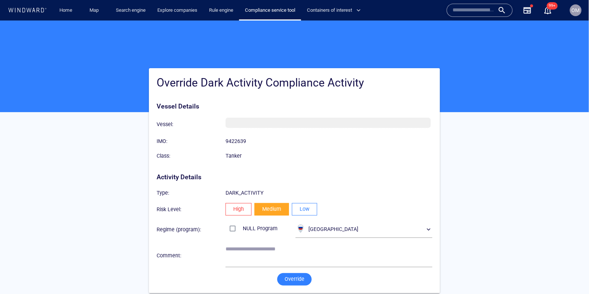
click at [308, 211] on span "Low" at bounding box center [305, 208] width 10 height 9
click at [294, 280] on span "Override" at bounding box center [295, 278] width 20 height 9
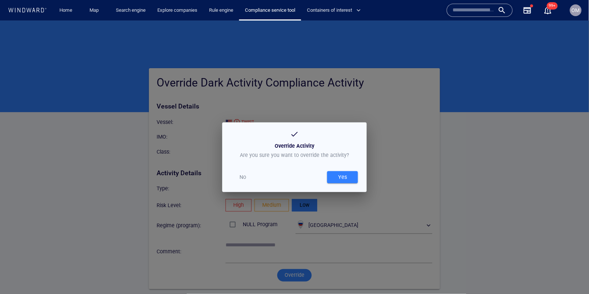
click at [355, 176] on button "Yes" at bounding box center [342, 177] width 31 height 12
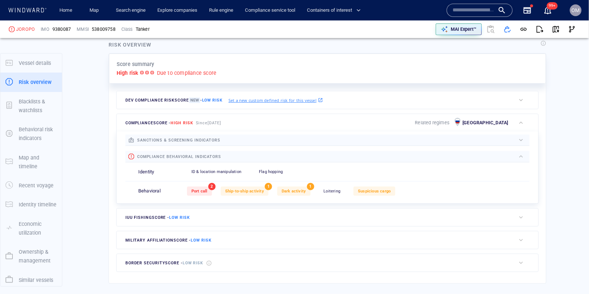
scroll to position [19, 0]
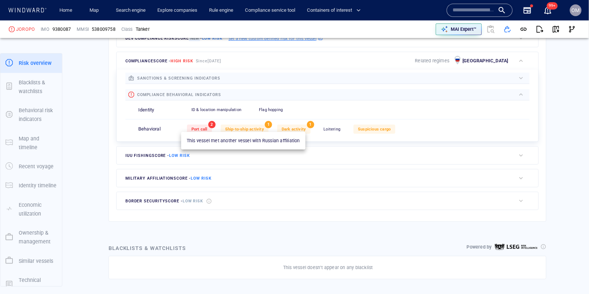
click at [253, 128] on span "Ship-to-ship activity" at bounding box center [244, 129] width 39 height 5
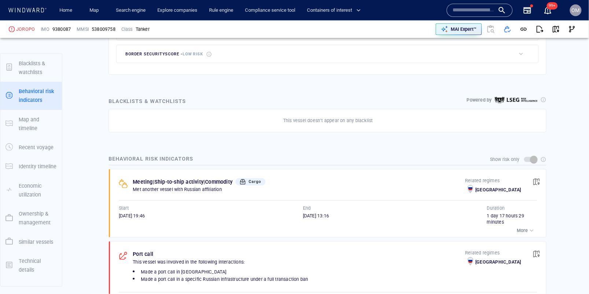
scroll to position [66, 0]
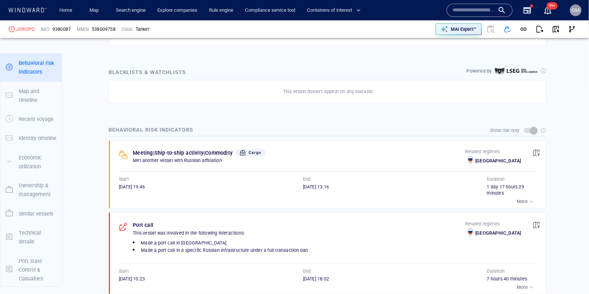
click at [532, 198] on div "button" at bounding box center [531, 201] width 7 height 7
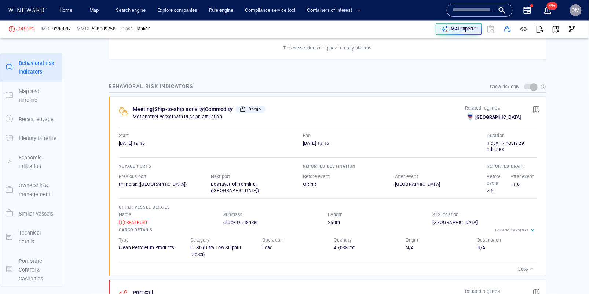
scroll to position [450, 0]
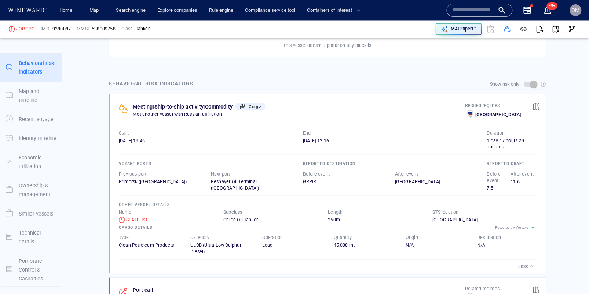
click at [524, 263] on p "Less" at bounding box center [523, 266] width 10 height 7
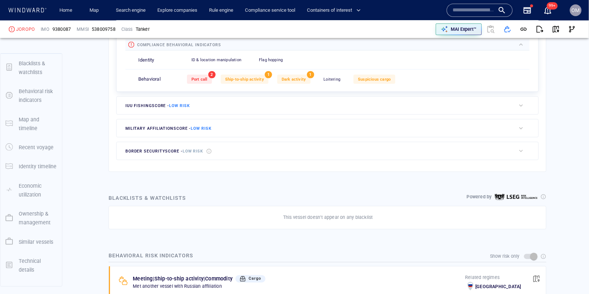
scroll to position [19, 0]
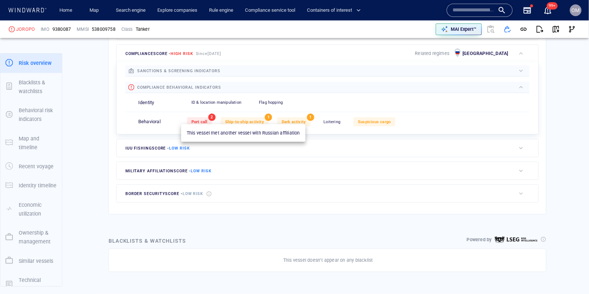
click at [255, 122] on span "Ship-to-ship activity" at bounding box center [244, 122] width 39 height 5
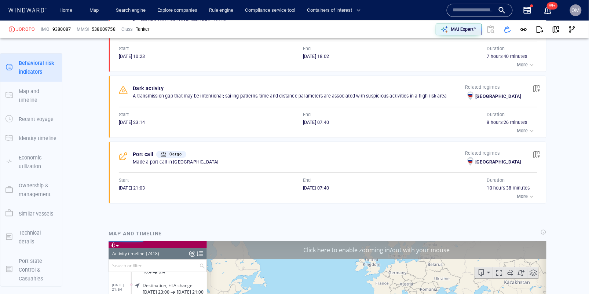
scroll to position [476, 0]
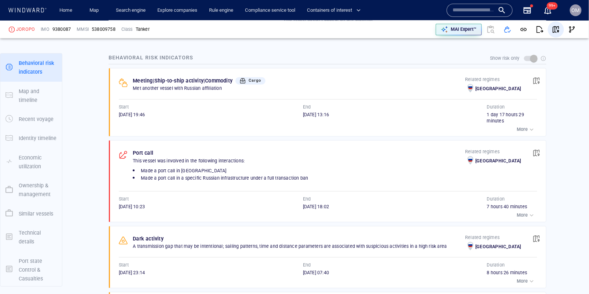
click at [557, 27] on span "button" at bounding box center [555, 29] width 7 height 7
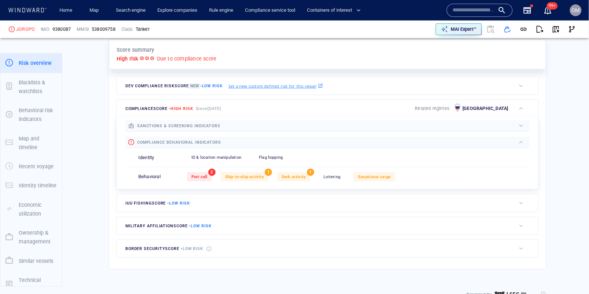
scroll to position [167, 0]
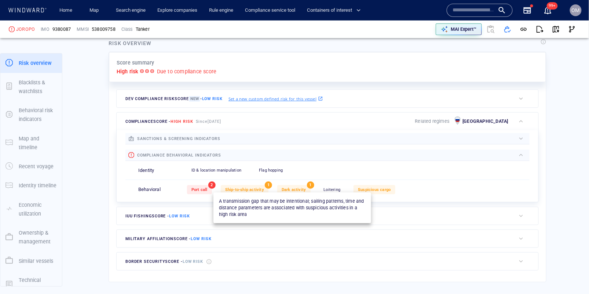
click at [287, 193] on div "Port call 2 Ship-to-ship activity 1 Dark activity 1 Loitering 0 Suspicious carg…" at bounding box center [358, 190] width 342 height 18
click at [291, 188] on span "Dark activity" at bounding box center [294, 189] width 25 height 5
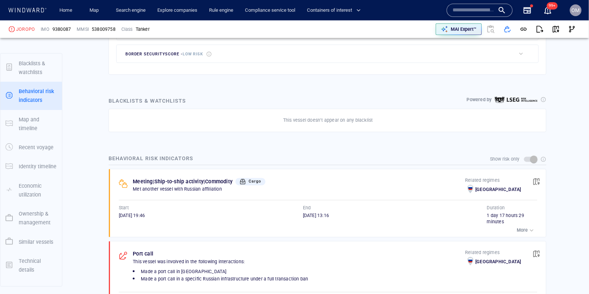
scroll to position [66, 0]
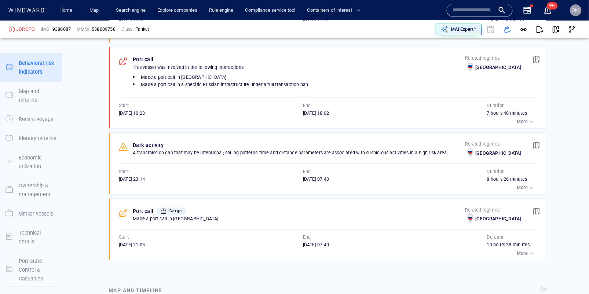
click at [539, 142] on span "button" at bounding box center [536, 145] width 7 height 7
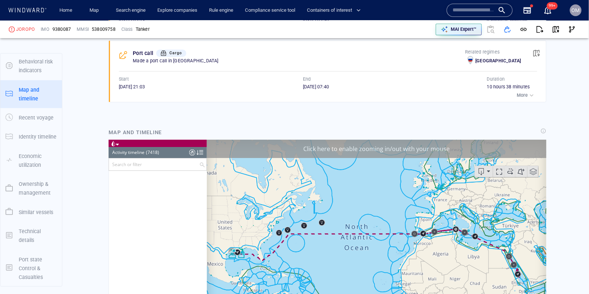
scroll to position [141124, 0]
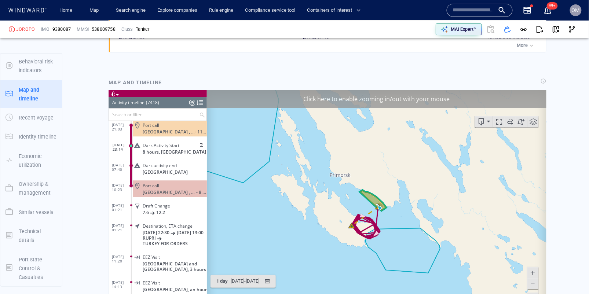
scroll to position [809, 0]
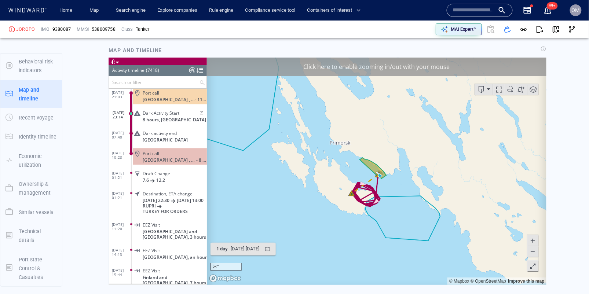
click at [199, 115] on span at bounding box center [200, 113] width 6 height 4
click at [480, 9] on input "text" at bounding box center [474, 10] width 42 height 11
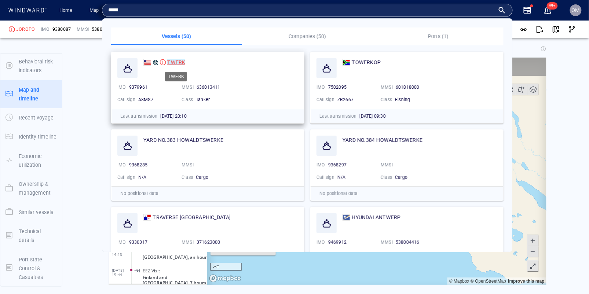
type input "*****"
click at [178, 60] on mark "TWERK" at bounding box center [176, 62] width 18 height 6
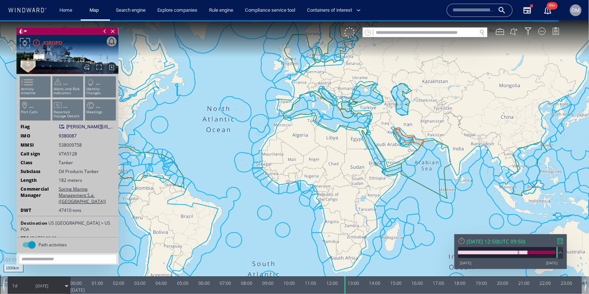
click at [564, 241] on div "[DATE] 12:50 ( UTC 09:50 ) [DATE] [DATE]" at bounding box center [510, 251] width 113 height 35
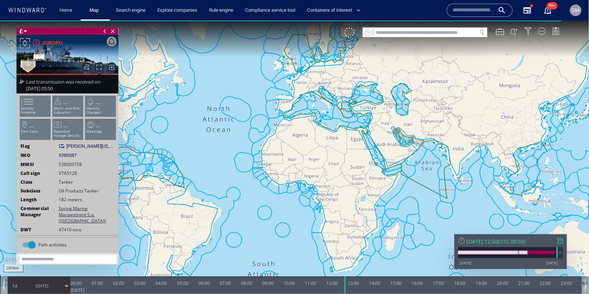
click at [561, 241] on div at bounding box center [560, 240] width 5 height 5
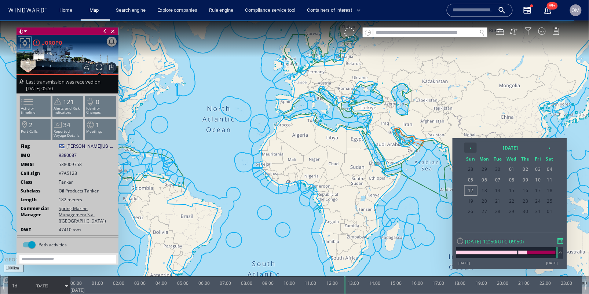
click at [470, 146] on th "‹" at bounding box center [470, 147] width 12 height 10
click at [555, 150] on table "‹ [DATE] › Sun Mon Tue Wed Thu Fri Sat 25 26 27 28 29 30 31 01 02 03 04 05 06 0…" at bounding box center [509, 185] width 92 height 86
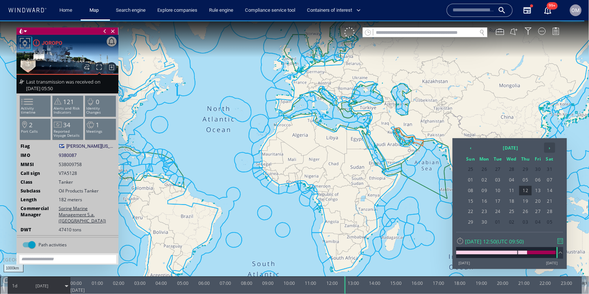
click at [550, 148] on th "›" at bounding box center [549, 147] width 11 height 10
click at [539, 201] on span "25" at bounding box center [537, 201] width 11 height 10
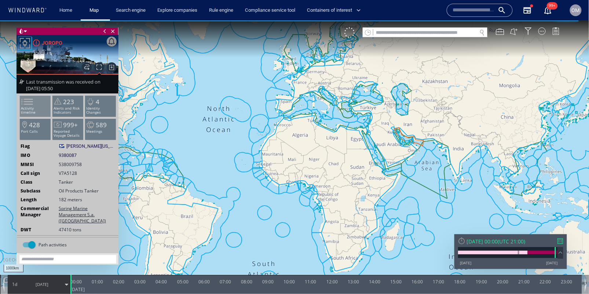
click at [29, 98] on span at bounding box center [23, 101] width 11 height 11
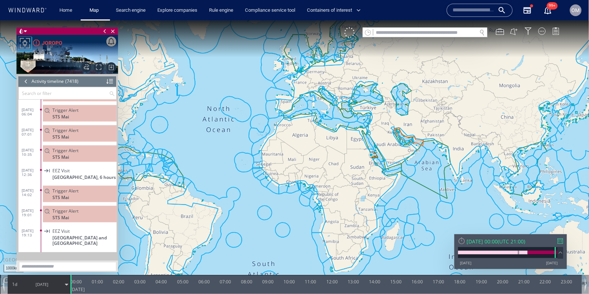
scroll to position [147185, 0]
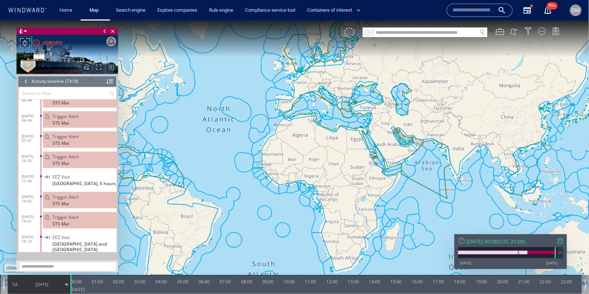
click at [35, 92] on input "text" at bounding box center [64, 93] width 90 height 12
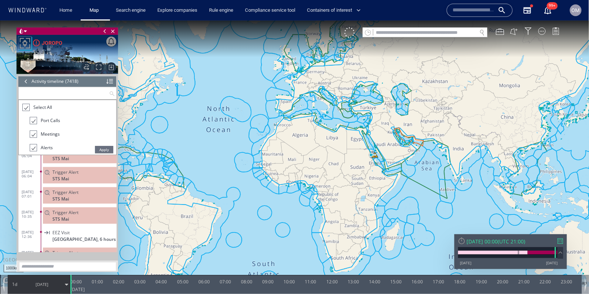
click at [23, 84] on div at bounding box center [26, 81] width 8 height 11
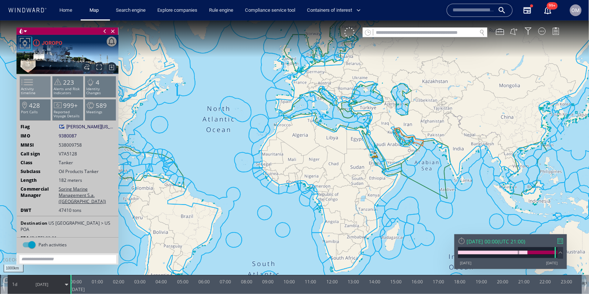
click at [25, 85] on span at bounding box center [23, 82] width 11 height 11
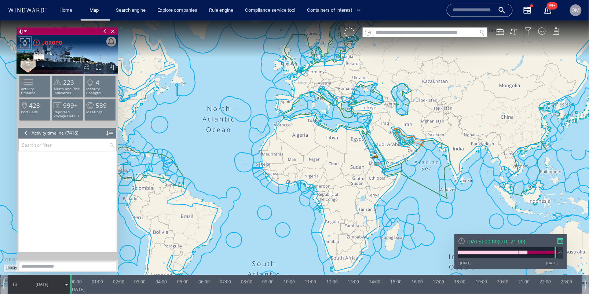
scroll to position [147436, 0]
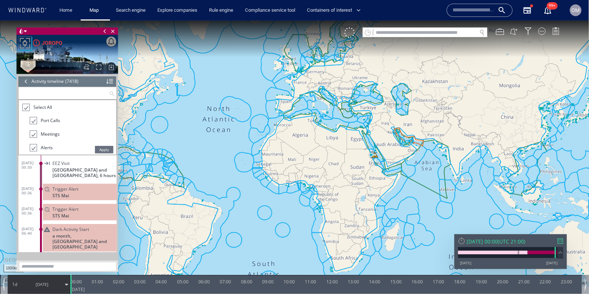
click at [26, 92] on input "text" at bounding box center [64, 93] width 90 height 12
click at [25, 102] on li "Select All" at bounding box center [65, 109] width 87 height 14
click at [24, 107] on div at bounding box center [25, 107] width 7 height 8
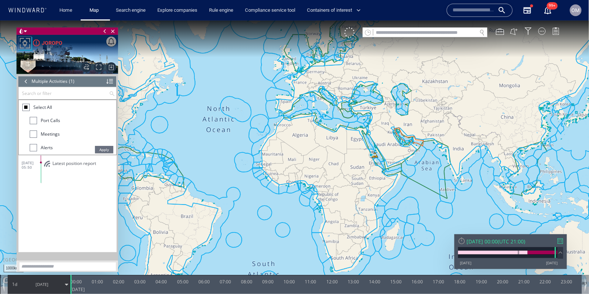
scroll to position [0, 0]
click at [34, 137] on div at bounding box center [33, 133] width 7 height 7
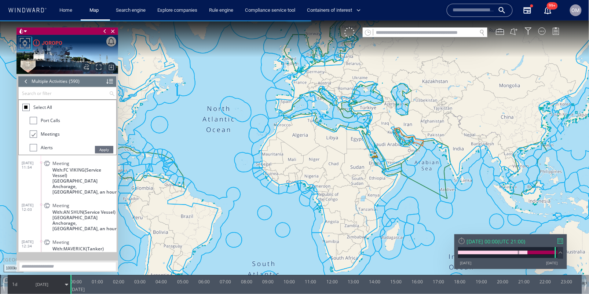
click at [100, 144] on li "Alerts" at bounding box center [73, 150] width 87 height 14
click at [102, 149] on span "Apply" at bounding box center [104, 149] width 18 height 7
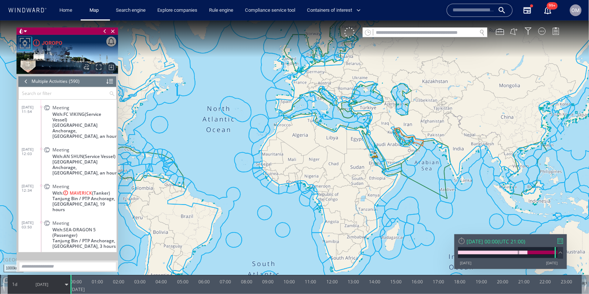
click at [558, 236] on div "[DATE] 00:00 ( UTC 21:00 ) [DATE] [DATE]" at bounding box center [510, 251] width 113 height 35
click at [560, 239] on div at bounding box center [560, 240] width 5 height 5
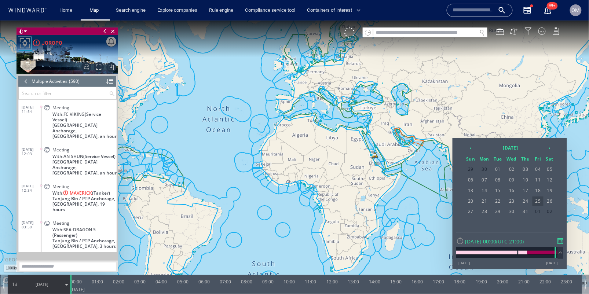
click at [541, 201] on span "25" at bounding box center [537, 201] width 11 height 10
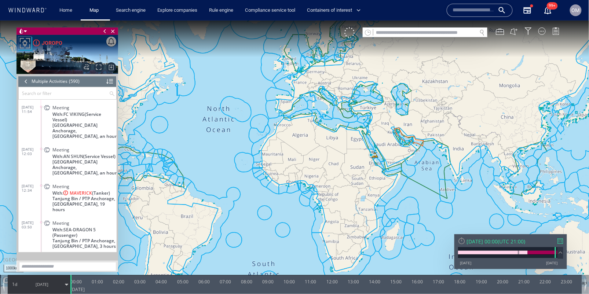
click at [564, 241] on div "[DATE] 00:00 ( UTC 21:00 ) [DATE] [DATE]" at bounding box center [510, 251] width 113 height 35
click at [564, 242] on div "[DATE] 00:00 ( UTC 21:00 ) [DATE] [DATE]" at bounding box center [510, 251] width 113 height 35
click at [562, 243] on div at bounding box center [560, 240] width 5 height 5
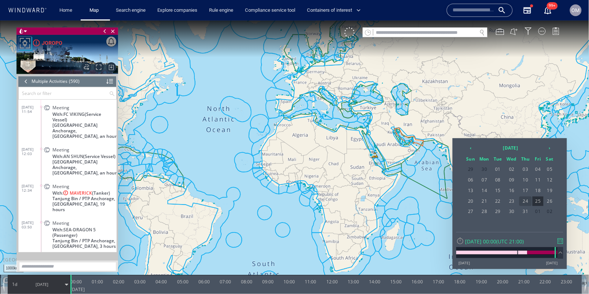
click at [528, 199] on span "24" at bounding box center [525, 201] width 12 height 10
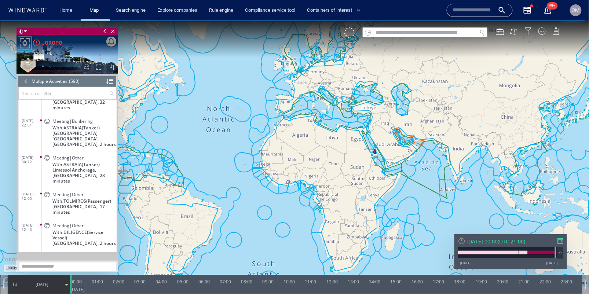
scroll to position [11879, 0]
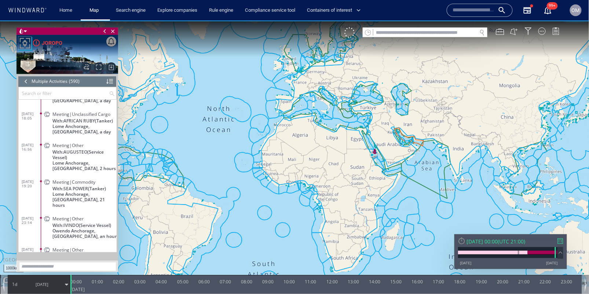
scroll to position [11470, 0]
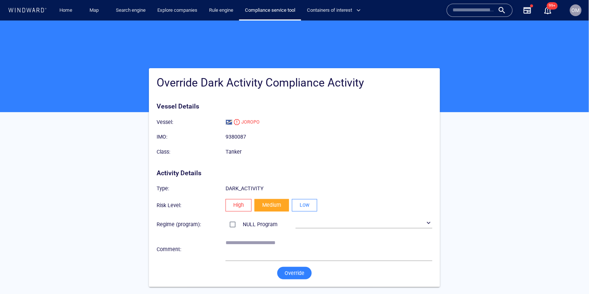
click at [307, 205] on span "Low" at bounding box center [305, 204] width 10 height 9
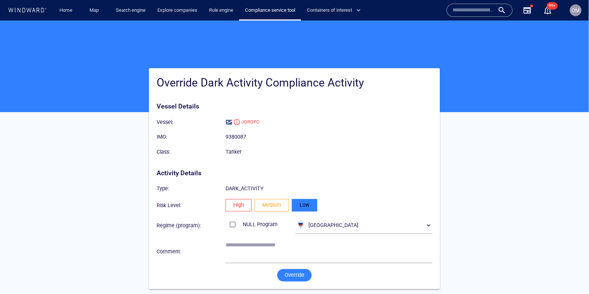
click at [287, 280] on button "Override" at bounding box center [294, 275] width 34 height 12
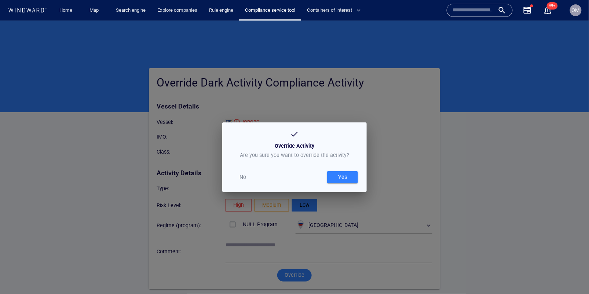
click at [347, 175] on div "Yes" at bounding box center [343, 177] width 12 height 12
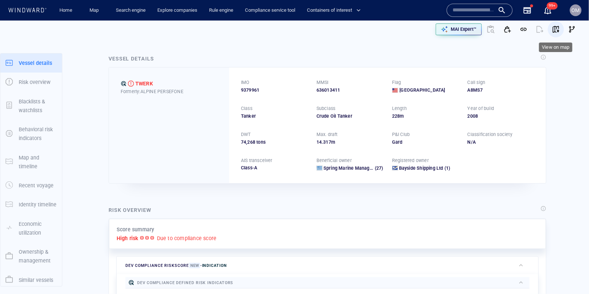
click at [556, 26] on span "button" at bounding box center [555, 29] width 7 height 7
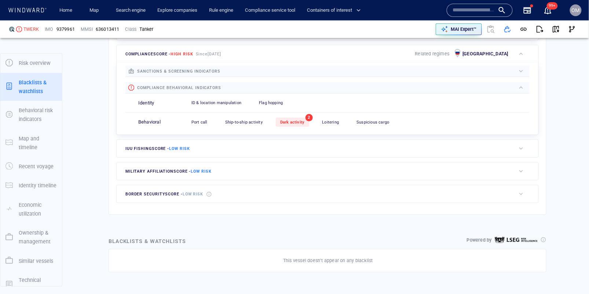
scroll to position [248, 0]
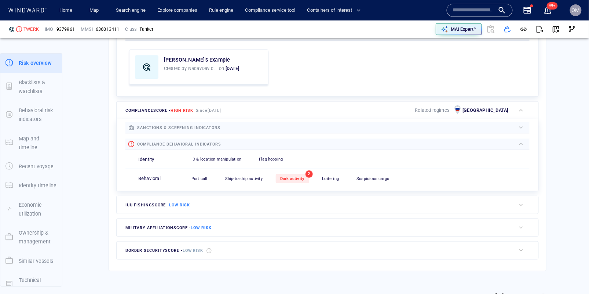
click at [205, 176] on span "Port call" at bounding box center [199, 178] width 16 height 5
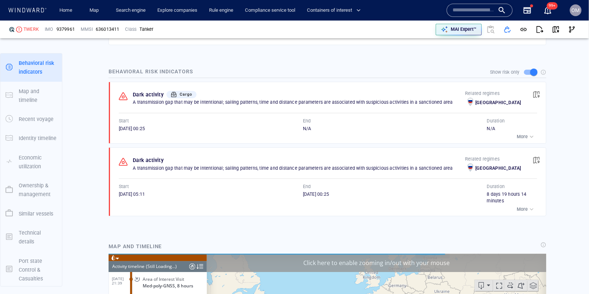
scroll to position [533, 0]
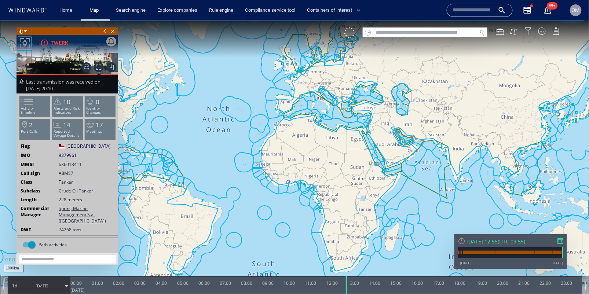
click at [561, 239] on div at bounding box center [560, 240] width 5 height 5
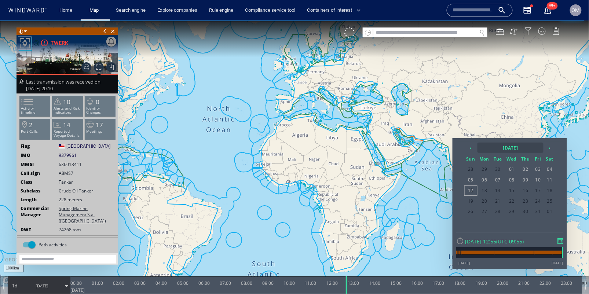
click at [494, 150] on th "[DATE]" at bounding box center [510, 147] width 66 height 10
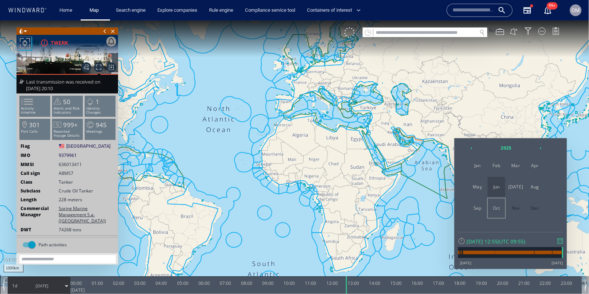
click at [496, 190] on span "Jun" at bounding box center [497, 187] width 18 height 20
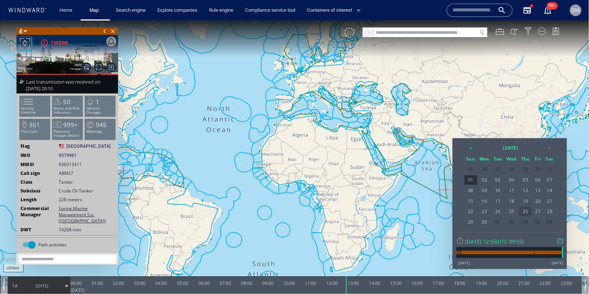
click at [520, 208] on span "26" at bounding box center [525, 211] width 12 height 10
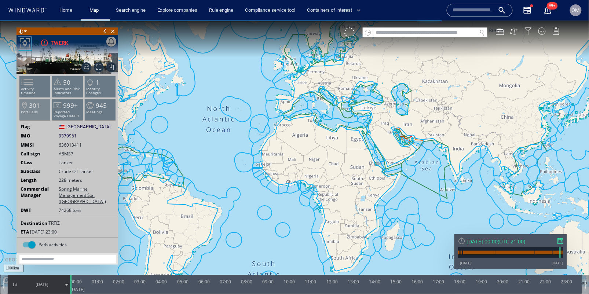
click at [39, 106] on li "301 Port Calls" at bounding box center [34, 109] width 31 height 21
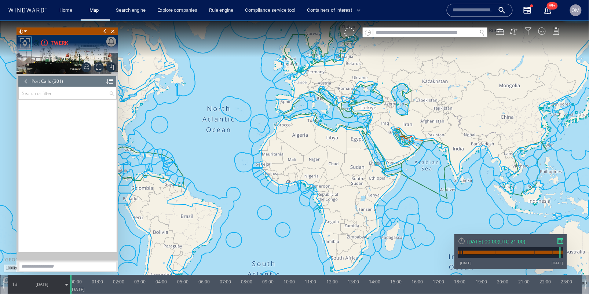
scroll to position [5917, 0]
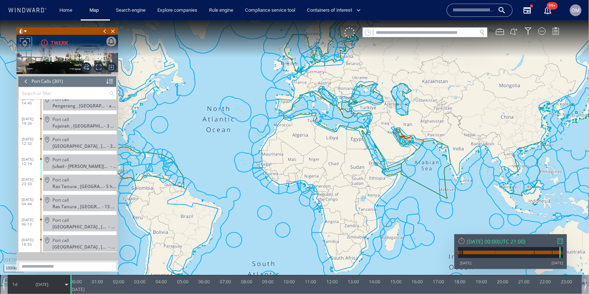
click at [25, 77] on div at bounding box center [26, 81] width 8 height 11
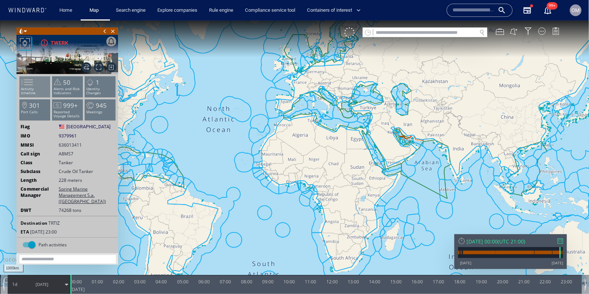
click at [28, 86] on span at bounding box center [22, 82] width 11 height 11
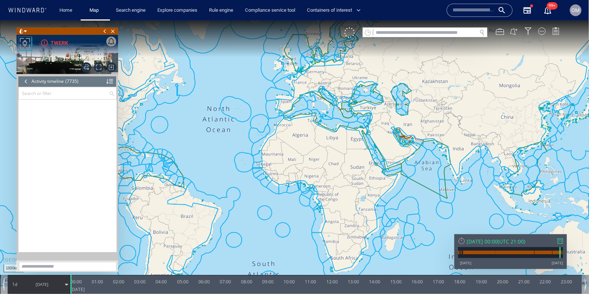
scroll to position [152740, 0]
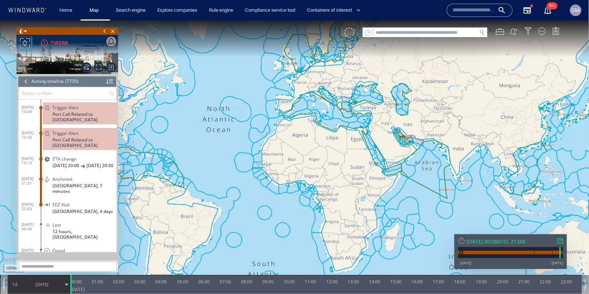
click at [22, 81] on div at bounding box center [26, 81] width 8 height 11
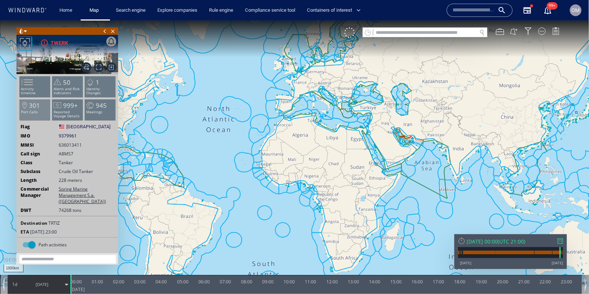
click at [33, 109] on span "301" at bounding box center [34, 105] width 11 height 8
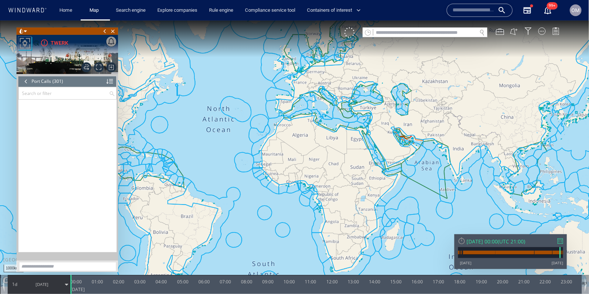
scroll to position [5917, 0]
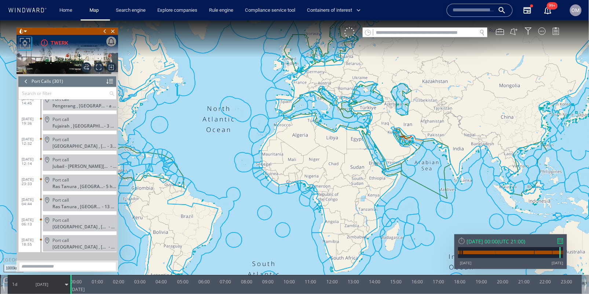
click at [27, 79] on div at bounding box center [26, 81] width 8 height 11
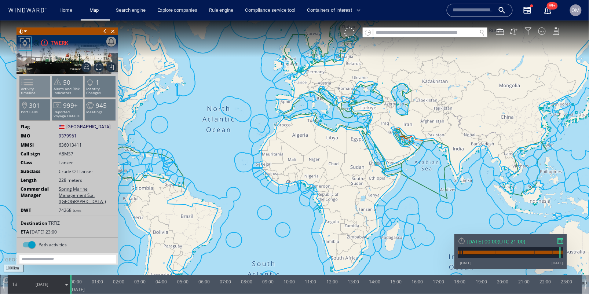
click at [27, 87] on span at bounding box center [22, 82] width 11 height 11
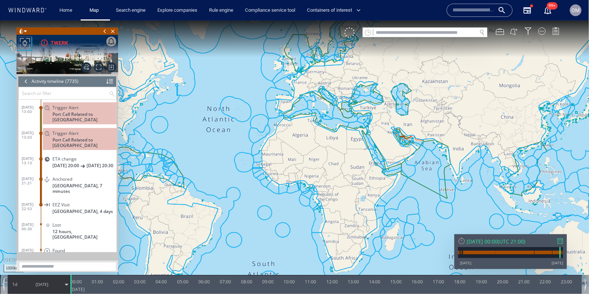
scroll to position [152743, 0]
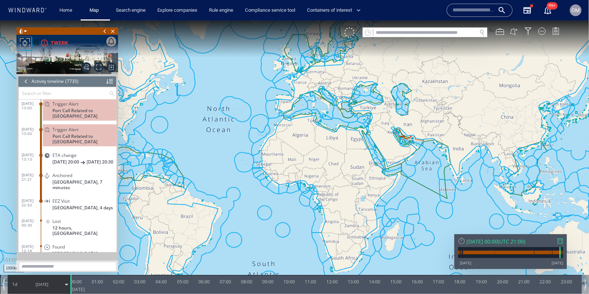
click at [88, 172] on div "Anchored" at bounding box center [82, 174] width 61 height 5
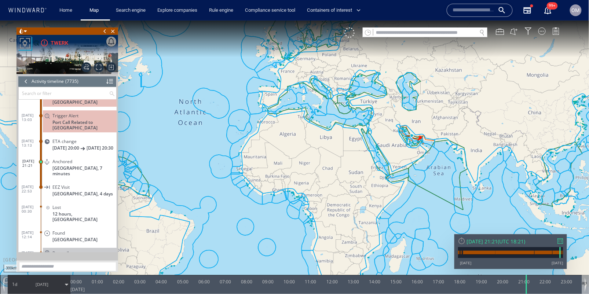
drag, startPoint x: 525, startPoint y: 138, endPoint x: 507, endPoint y: 138, distance: 18.0
click at [507, 138] on canvas "Map" at bounding box center [294, 153] width 589 height 266
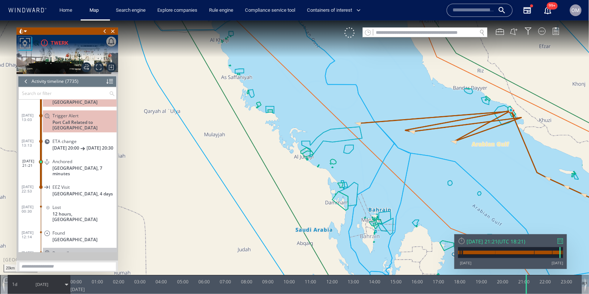
drag, startPoint x: 511, startPoint y: 128, endPoint x: 511, endPoint y: 146, distance: 17.6
click at [511, 146] on canvas "Map" at bounding box center [294, 153] width 589 height 266
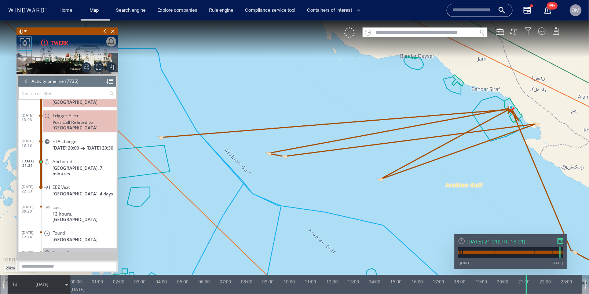
click at [478, 8] on input "text" at bounding box center [474, 10] width 42 height 11
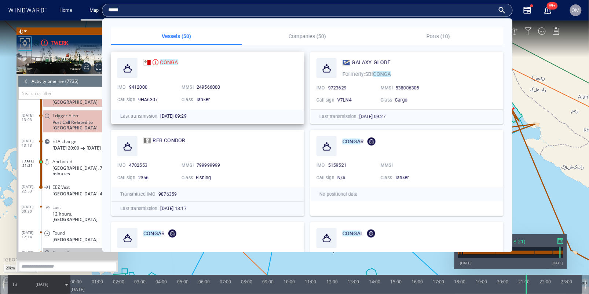
type input "*****"
click at [141, 86] on span "9412000" at bounding box center [138, 86] width 18 height 5
copy span "9412000"
click at [213, 88] on span "249566000" at bounding box center [209, 86] width 24 height 5
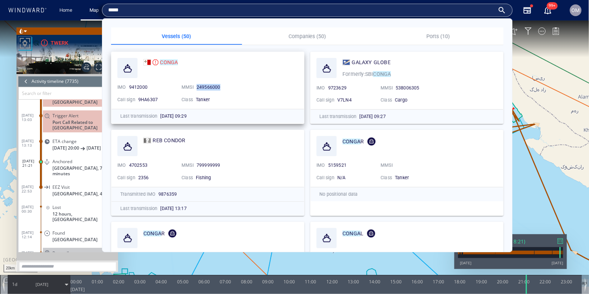
click at [213, 88] on span "249566000" at bounding box center [209, 86] width 24 height 5
copy span "249566000"
click at [385, 14] on input "*****" at bounding box center [301, 10] width 386 height 11
click at [170, 60] on mark "CONGA" at bounding box center [169, 62] width 18 height 6
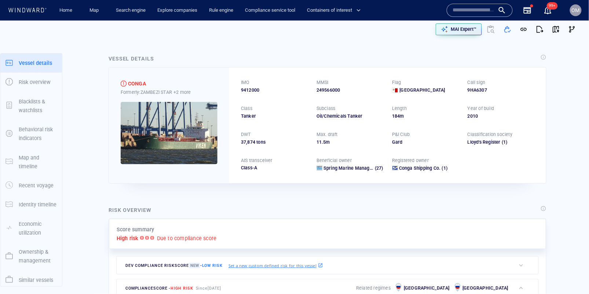
click at [480, 2] on div "Name N/A IMO MMSI Call sign N/A Class N/A No positional data 99+" at bounding box center [503, 10] width 119 height 26
click at [474, 10] on input "text" at bounding box center [474, 10] width 42 height 11
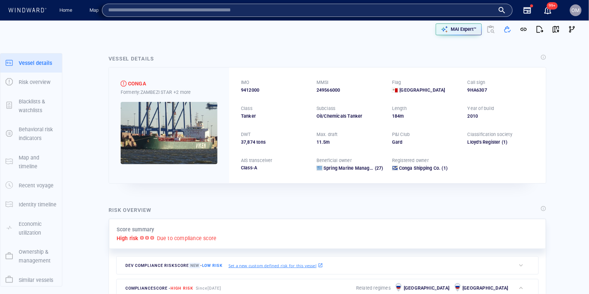
paste input "*****"
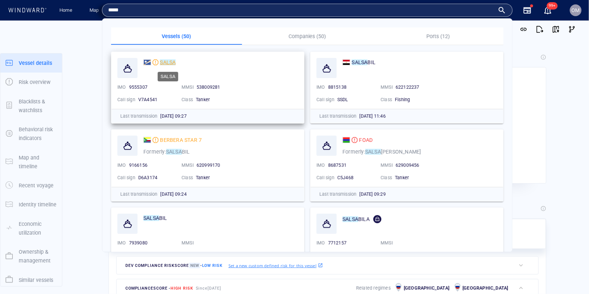
type input "*****"
click at [166, 61] on mark "SALSA" at bounding box center [168, 62] width 16 height 6
